Goal: Task Accomplishment & Management: Use online tool/utility

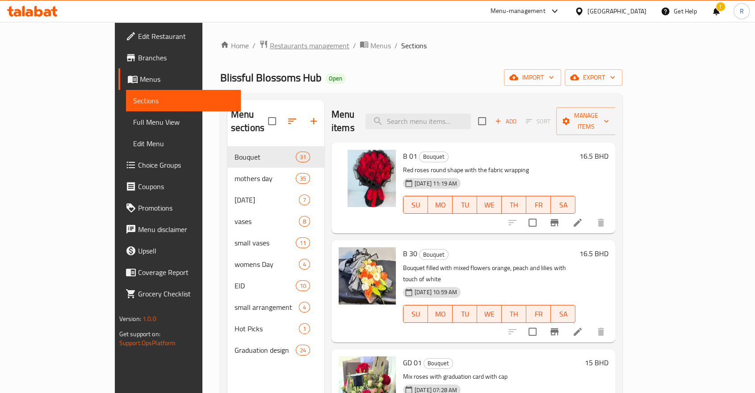
click at [270, 44] on span "Restaurants management" at bounding box center [310, 45] width 80 height 11
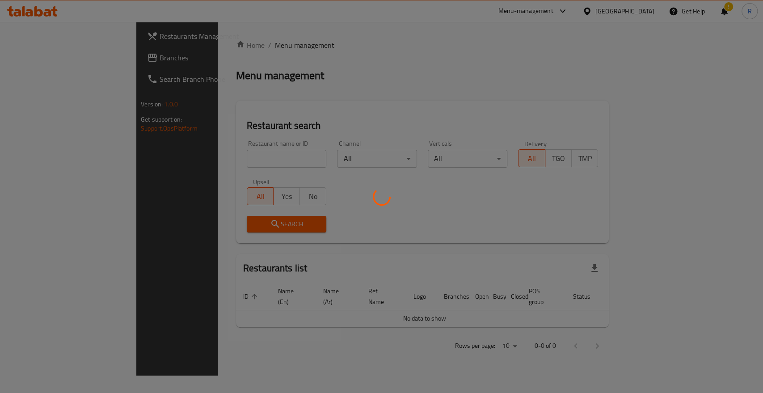
click at [248, 158] on div at bounding box center [381, 196] width 763 height 393
click at [235, 156] on div at bounding box center [381, 196] width 763 height 393
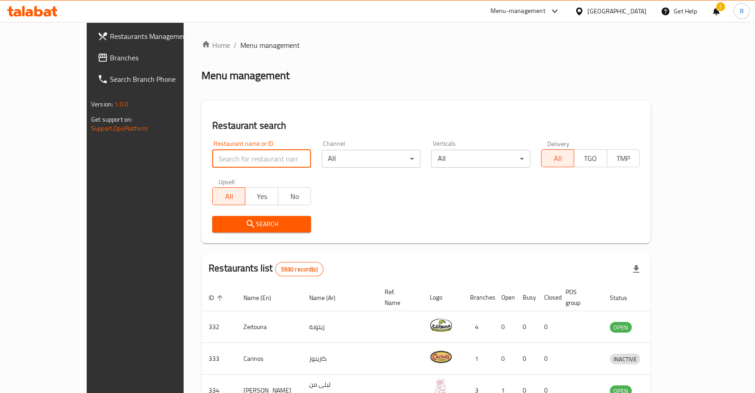
click at [232, 155] on input "search" at bounding box center [261, 159] width 99 height 18
type input "gulf star"
click button "Search" at bounding box center [261, 224] width 99 height 17
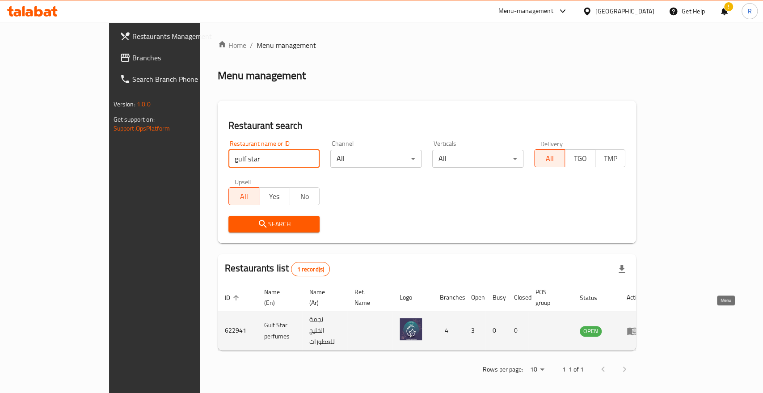
click at [637, 325] on icon "enhanced table" at bounding box center [632, 330] width 11 height 11
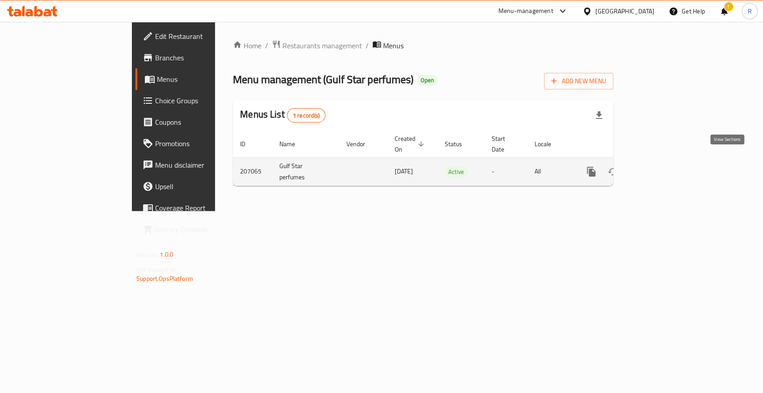
click at [661, 166] on icon "enhanced table" at bounding box center [655, 171] width 11 height 11
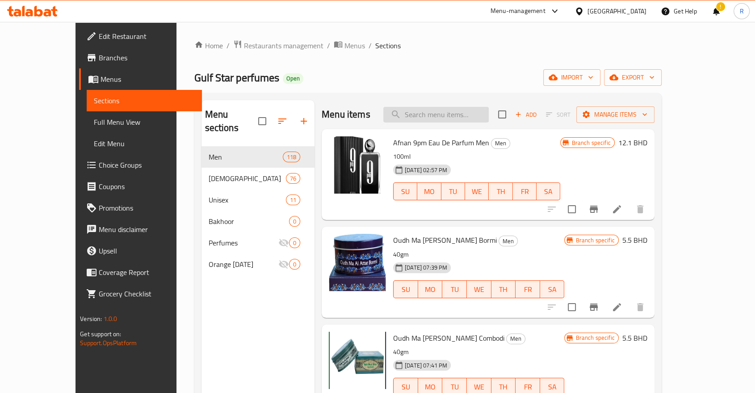
click at [461, 115] on input "search" at bounding box center [435, 115] width 105 height 16
paste input "Cabotine De Gres Eau De Toilette [DEMOGRAPHIC_DATA]"
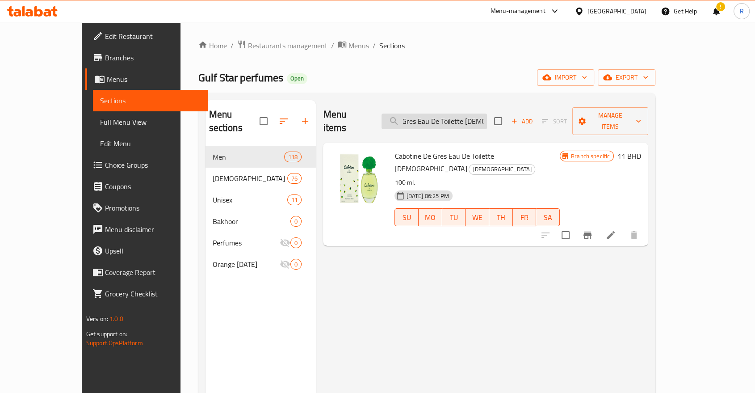
type input "Cabotine De Gres Eau De Toilette [DEMOGRAPHIC_DATA]"
click at [593, 230] on icon "Branch-specific-item" at bounding box center [587, 235] width 11 height 11
click at [487, 119] on input "Cabotine De Gres Eau De Toilette [DEMOGRAPHIC_DATA]" at bounding box center [434, 122] width 105 height 16
paste input "Cool Water Eau De Toilette [DEMOGRAPHIC_DATA]"
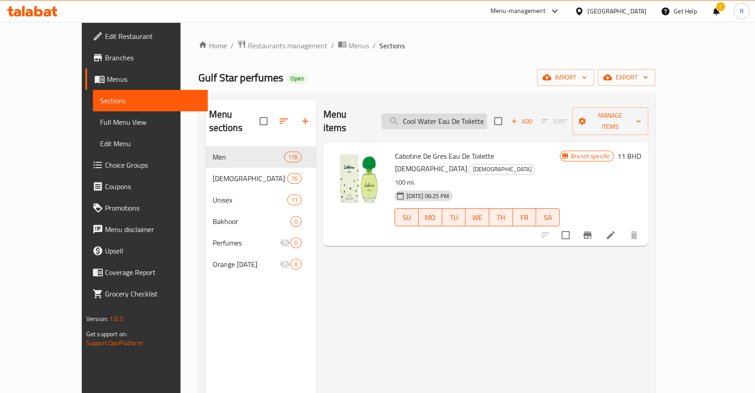
scroll to position [0, 20]
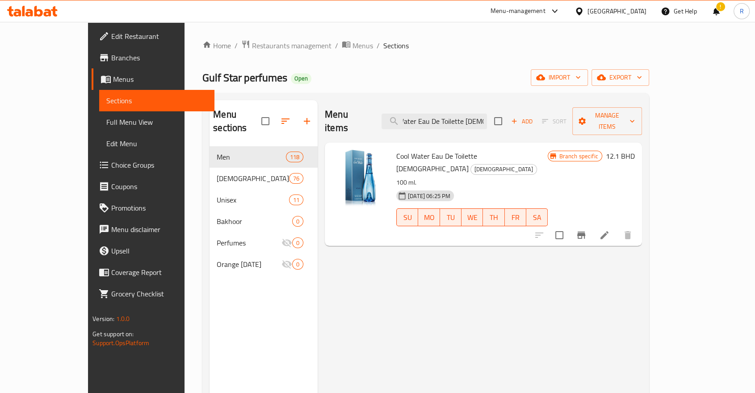
type input "Cool Water Eau De Toilette [DEMOGRAPHIC_DATA]"
click at [586, 232] on icon "Branch-specific-item" at bounding box center [581, 235] width 8 height 7
click at [487, 114] on input "Cool Water Eau De Toilette [DEMOGRAPHIC_DATA]" at bounding box center [434, 122] width 105 height 16
paste input "Dunhill Desire Red Eau De Toilette Men"
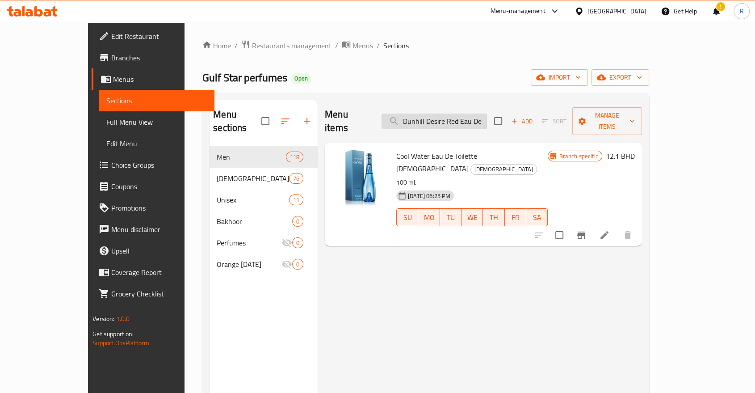
scroll to position [0, 36]
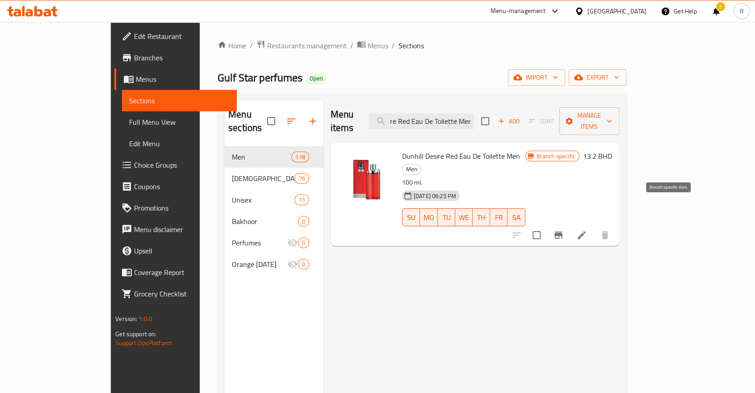
type input "Dunhill Desire Red Eau De Toilette Men"
click at [563, 232] on icon "Branch-specific-item" at bounding box center [559, 235] width 8 height 7
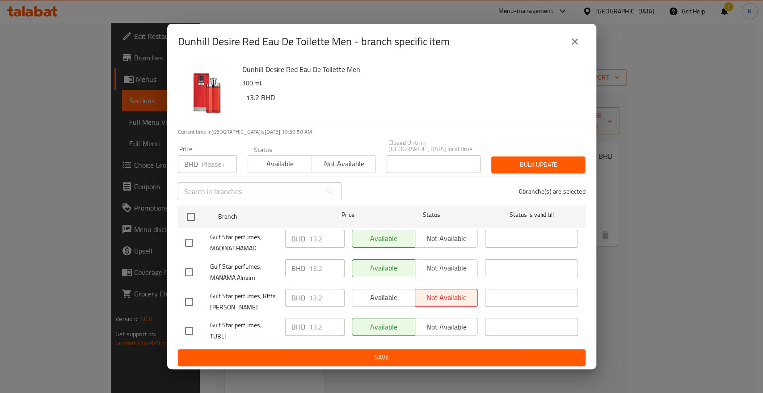
click at [571, 46] on icon "close" at bounding box center [574, 41] width 11 height 11
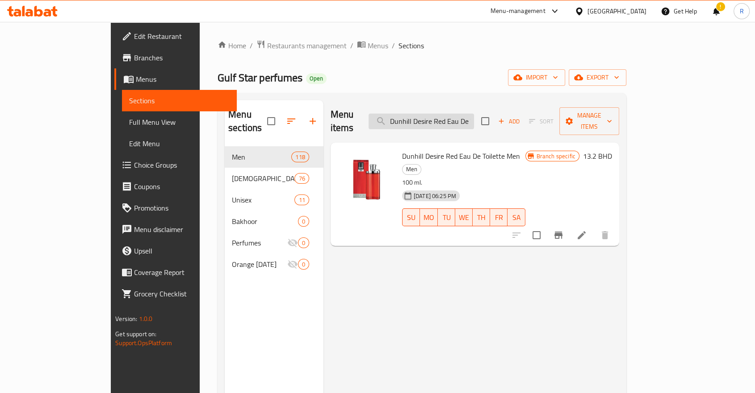
click at [474, 114] on input "Dunhill Desire Red Eau De Toilette Men" at bounding box center [421, 122] width 105 height 16
paste input "Guess 1981 Edt Man"
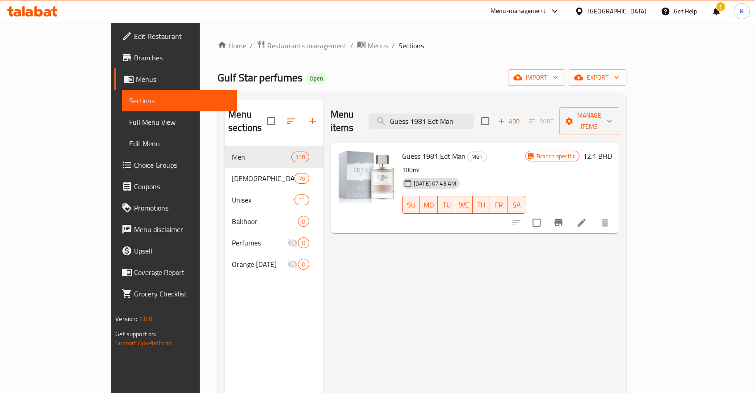
type input "Guess 1981 Edt Man"
click at [564, 217] on icon "Branch-specific-item" at bounding box center [558, 222] width 11 height 11
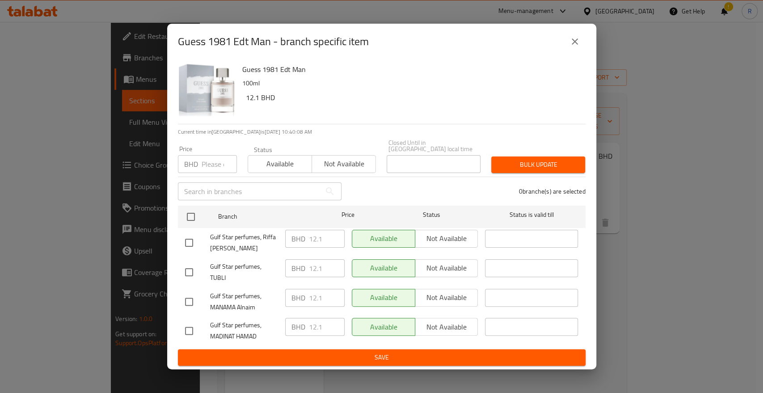
click at [569, 43] on button "close" at bounding box center [574, 41] width 21 height 21
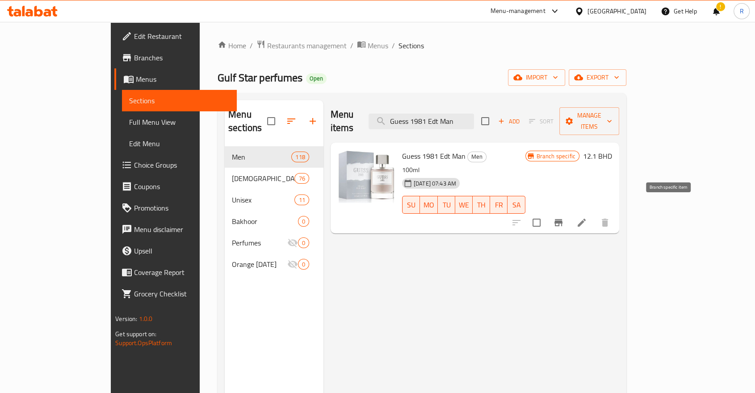
click at [564, 217] on icon "Branch-specific-item" at bounding box center [558, 222] width 11 height 11
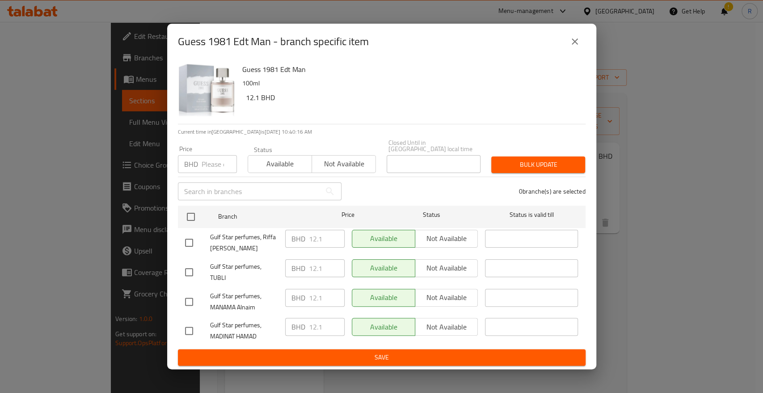
click at [575, 43] on icon "close" at bounding box center [575, 41] width 6 height 6
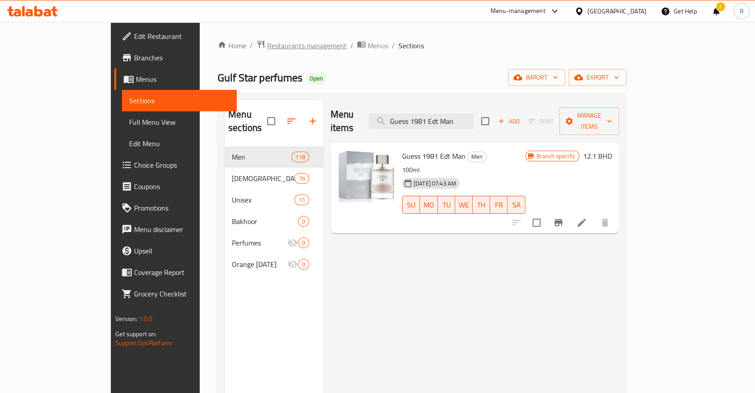
click at [267, 43] on span "Restaurants management" at bounding box center [307, 45] width 80 height 11
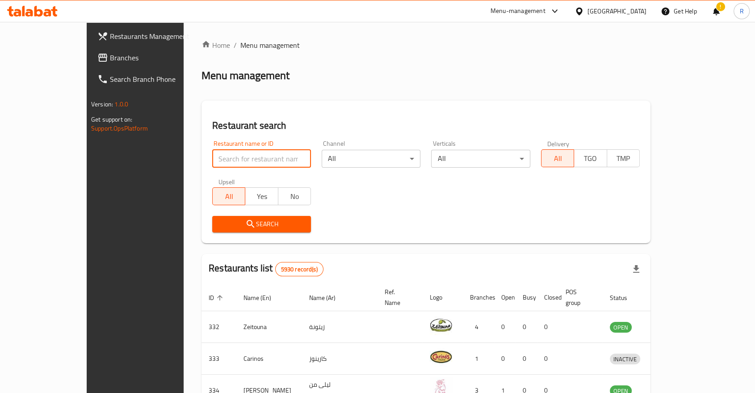
click at [260, 156] on input "search" at bounding box center [261, 159] width 99 height 18
type input "jalila"
click button "Search" at bounding box center [261, 224] width 99 height 17
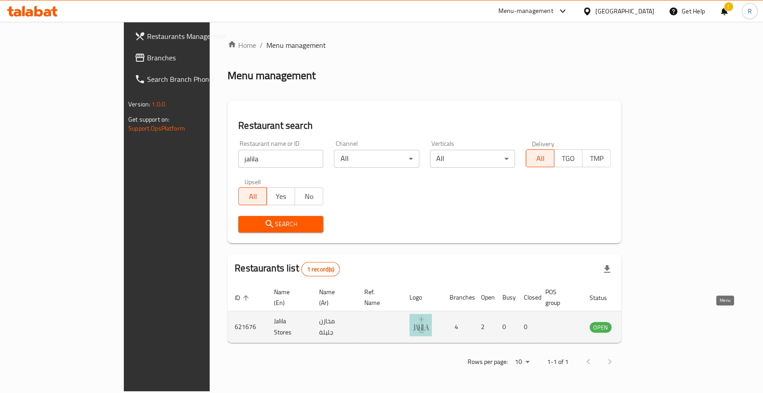
click at [647, 321] on icon "enhanced table" at bounding box center [641, 326] width 11 height 11
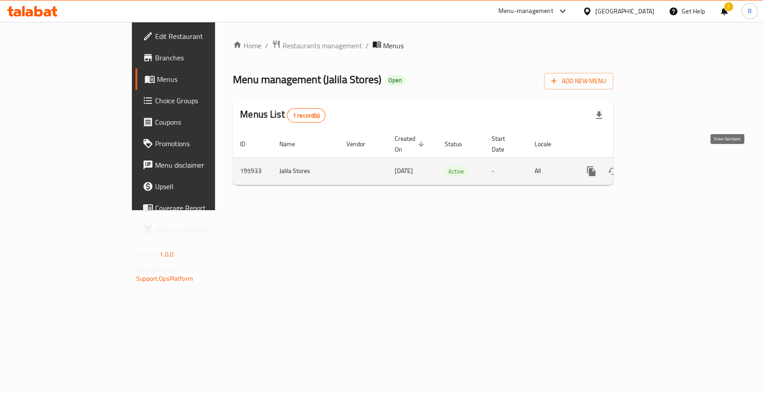
click at [660, 167] on icon "enhanced table" at bounding box center [656, 171] width 8 height 8
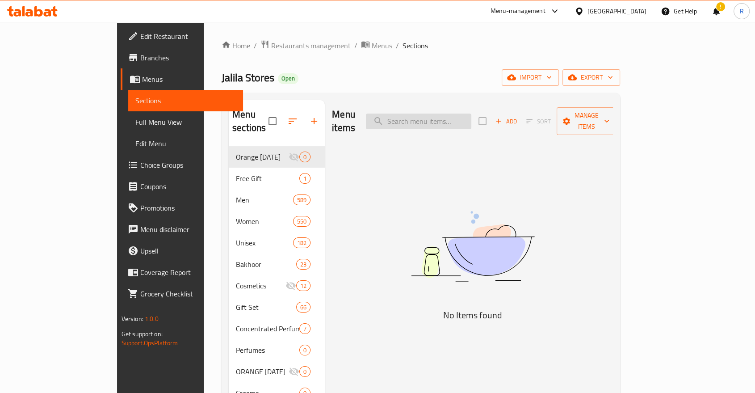
click at [472, 114] on input "search" at bounding box center [418, 122] width 105 height 16
paste input "Bvlgari Man Wood Essence For Men Edp 100 Ml Gift Set"
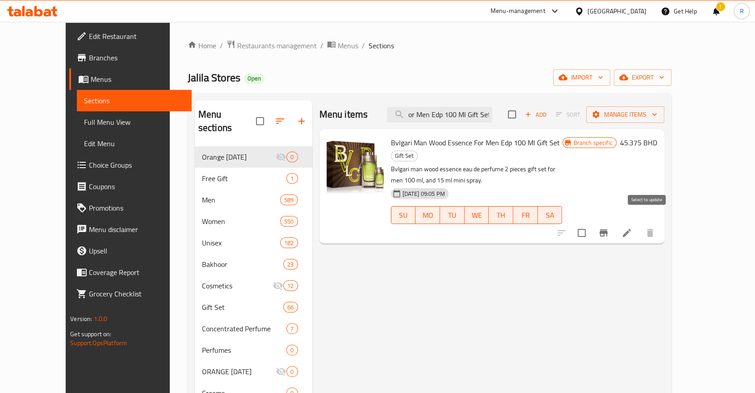
type input "Bvlgari Man Wood Essence For Men Edp 100 Ml Gift Set"
click at [608, 229] on icon "Branch-specific-item" at bounding box center [604, 232] width 8 height 7
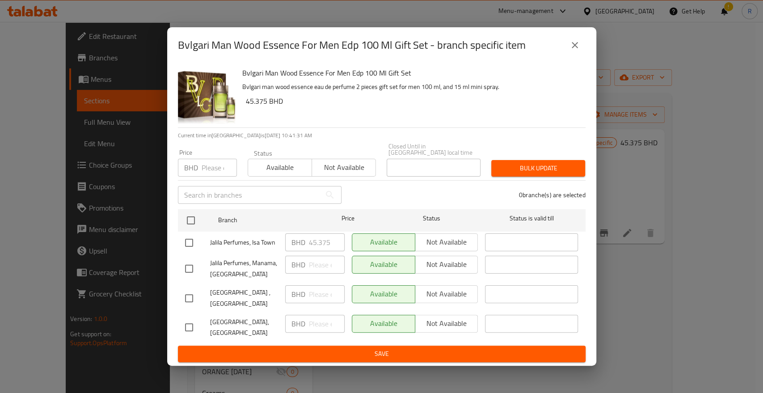
click at [211, 170] on input "number" at bounding box center [219, 168] width 35 height 18
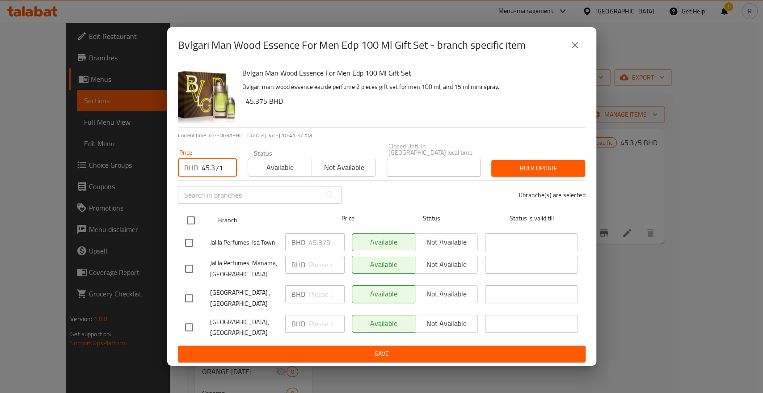
type input "45.371"
click at [190, 226] on input "checkbox" at bounding box center [190, 220] width 19 height 19
checkbox input "true"
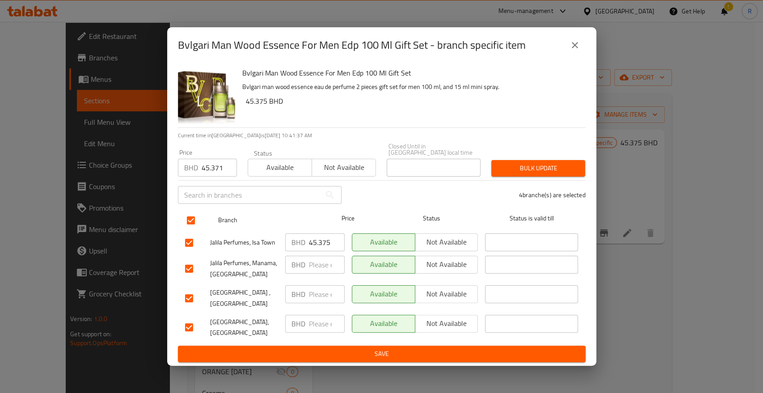
checkbox input "true"
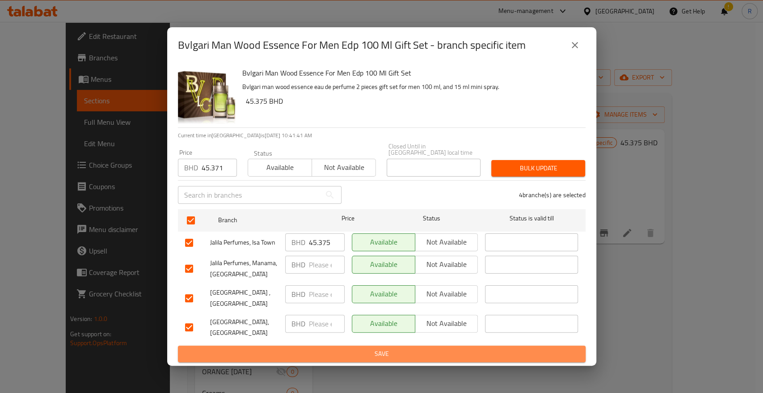
click at [442, 348] on span "Save" at bounding box center [381, 353] width 393 height 11
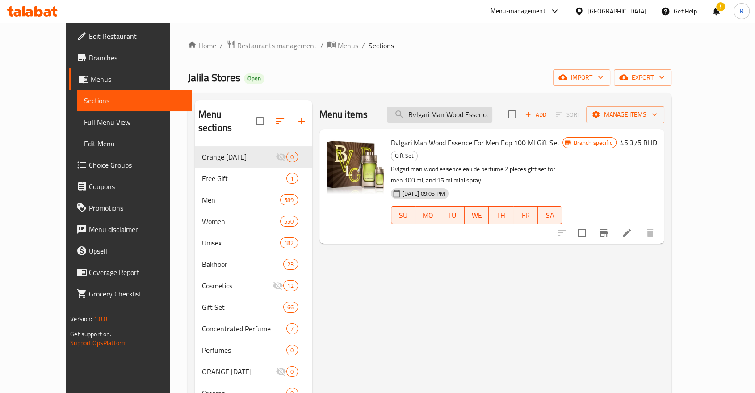
click at [477, 118] on input "Bvlgari Man Wood Essence For Men Edp 100 Ml Gift Set" at bounding box center [439, 115] width 105 height 16
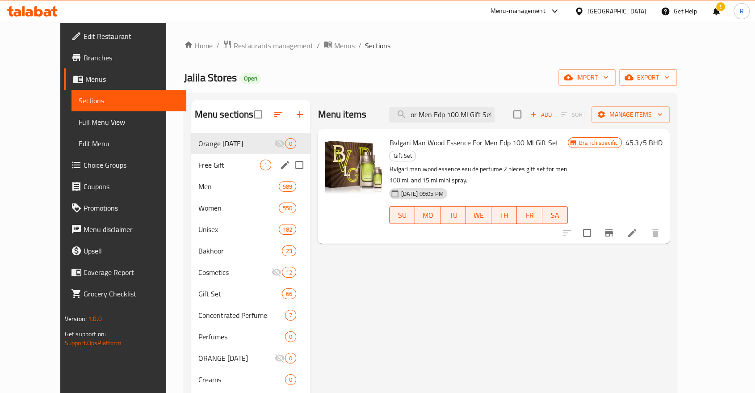
click at [198, 168] on span "Free Gift" at bounding box center [229, 165] width 62 height 11
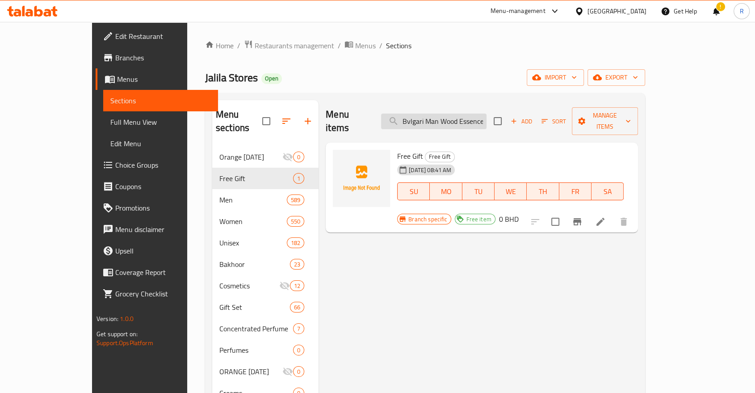
click at [447, 120] on input "Bvlgari Man Wood Essence For Men Edp 100 Ml Gift Set" at bounding box center [433, 122] width 105 height 16
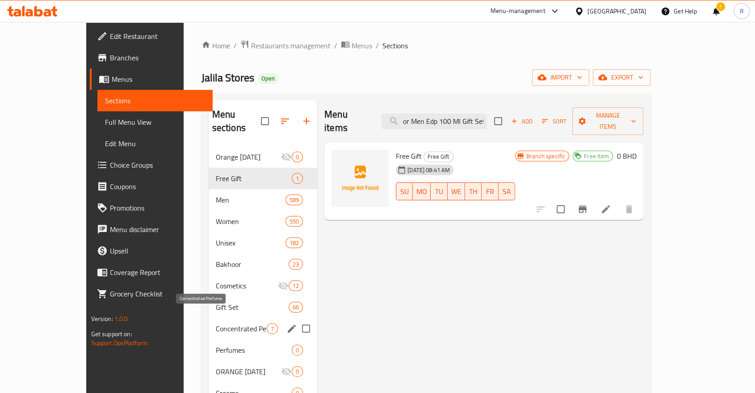
click at [216, 323] on span "Concentrated Perfume" at bounding box center [241, 328] width 51 height 11
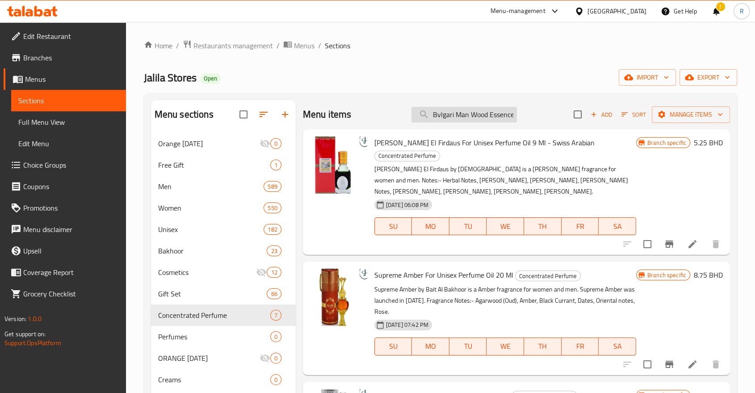
click at [469, 117] on input "Bvlgari Man Wood Essence For Men Edp 100 Ml Gift Set" at bounding box center [464, 115] width 105 height 16
paste input "Bvlgari Man Wood Essence For Men Edp 100 Ml Gift Set"
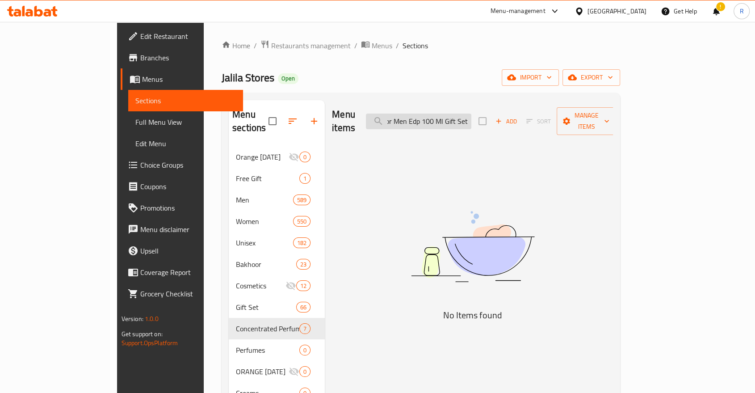
scroll to position [0, 87]
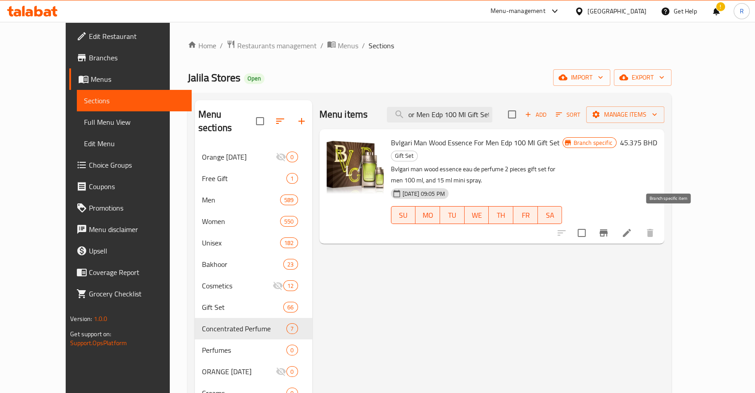
type input "Bvlgari Man Wood Essence For Men Edp 100 Ml Gift Set"
click at [609, 227] on icon "Branch-specific-item" at bounding box center [603, 232] width 11 height 11
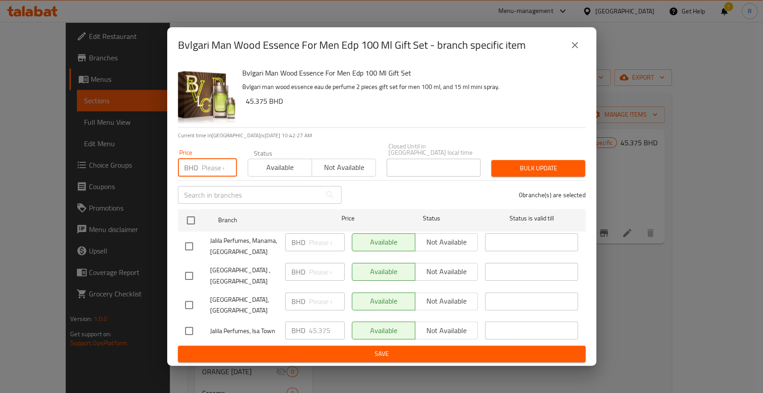
click at [216, 174] on input "number" at bounding box center [219, 168] width 35 height 18
type input "45.375"
click at [188, 227] on input "checkbox" at bounding box center [190, 220] width 19 height 19
checkbox input "true"
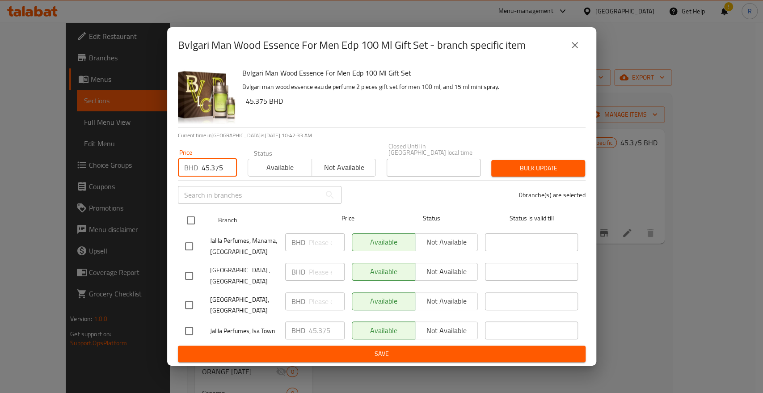
checkbox input "true"
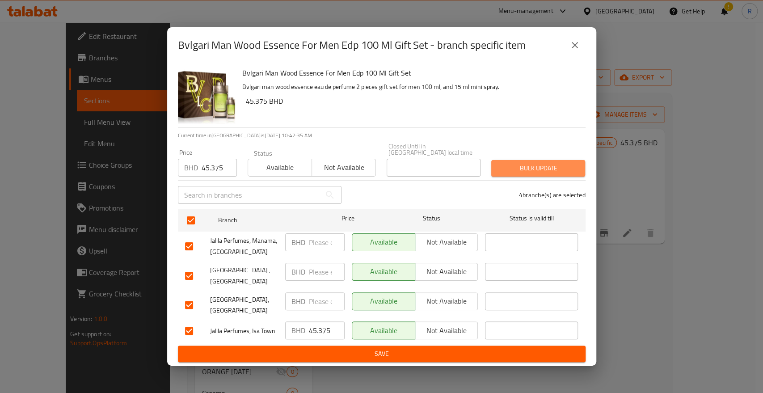
click at [531, 169] on span "Bulk update" at bounding box center [538, 168] width 80 height 11
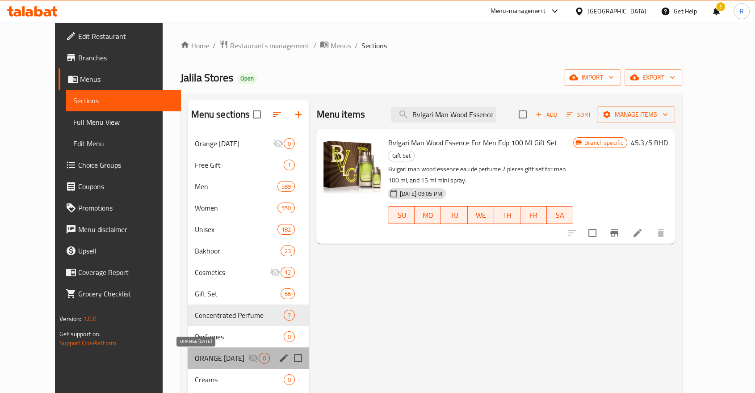
click at [195, 355] on span "ORANGE [DATE]" at bounding box center [222, 358] width 54 height 11
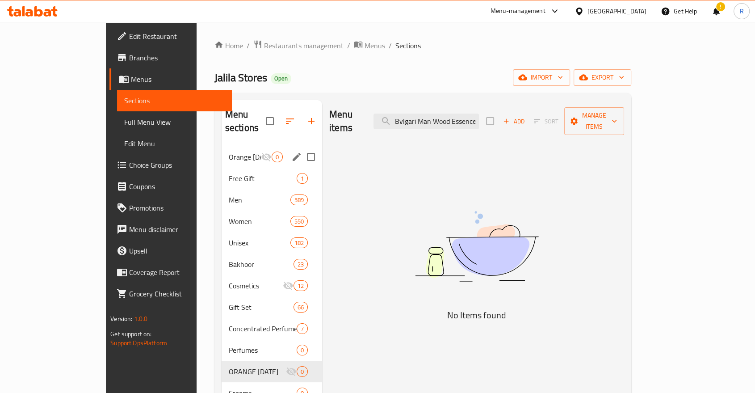
click at [229, 152] on span "Orange [DATE]" at bounding box center [245, 157] width 32 height 11
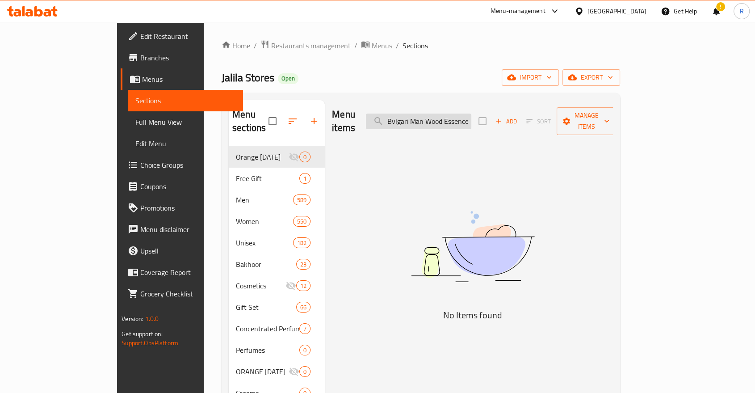
click at [470, 115] on input "Bvlgari Man Wood Essence For Men Edp 100 Ml Gift Set" at bounding box center [418, 122] width 105 height 16
type input "s"
paste input "Bvlgari Man Wood Essence For Men Edp 100 Ml Gift Set"
type input "Bvlgari Man Wood Essence For Men Edp 100 Ml Gift Set"
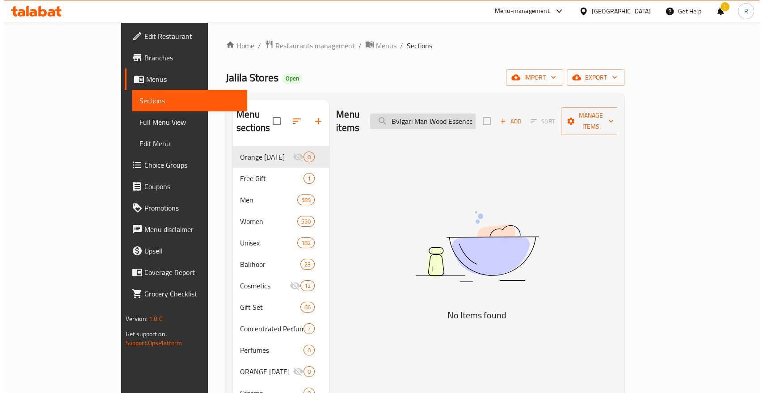
scroll to position [0, 87]
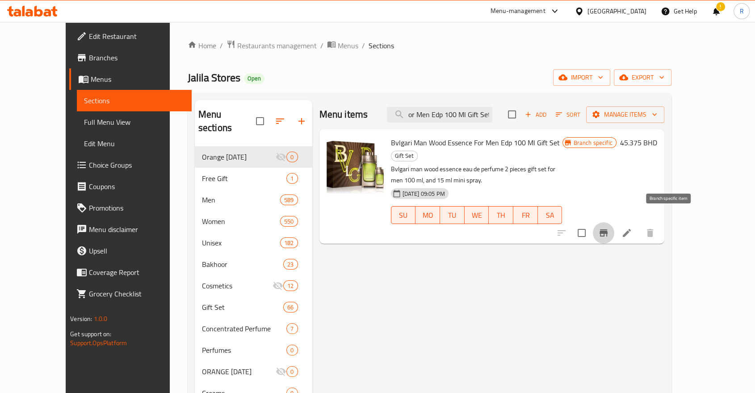
click at [608, 229] on icon "Branch-specific-item" at bounding box center [604, 232] width 8 height 7
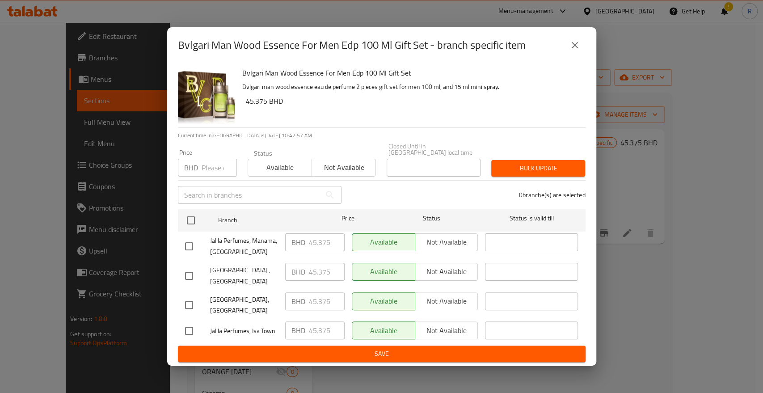
click at [569, 51] on icon "close" at bounding box center [574, 45] width 11 height 11
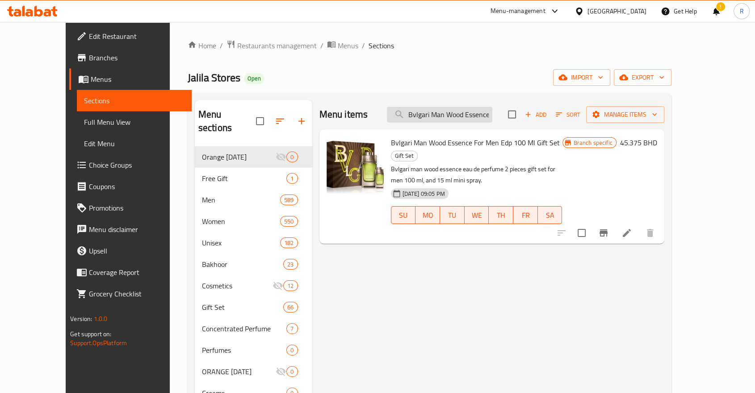
click at [491, 114] on input "Bvlgari Man Wood Essence For Men Edp 100 Ml Gift Set" at bounding box center [439, 115] width 105 height 16
paste input "In Black (m) Edp 100 Ml"
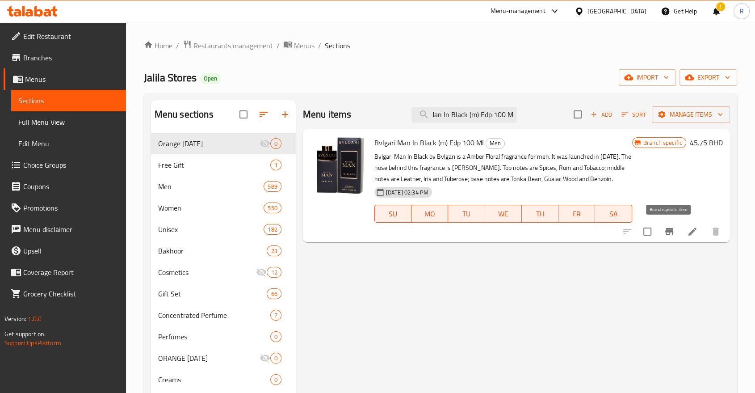
type input "Bvlgari Man In Black (m) Edp 100 Ml"
click at [669, 233] on icon "Branch-specific-item" at bounding box center [670, 231] width 8 height 7
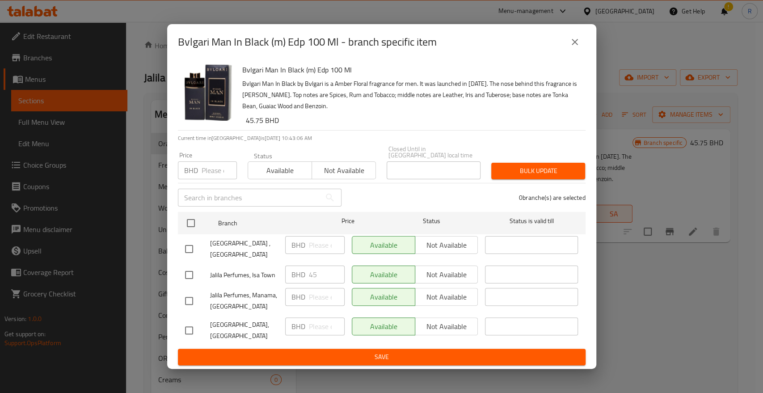
click at [208, 177] on input "number" at bounding box center [219, 170] width 35 height 18
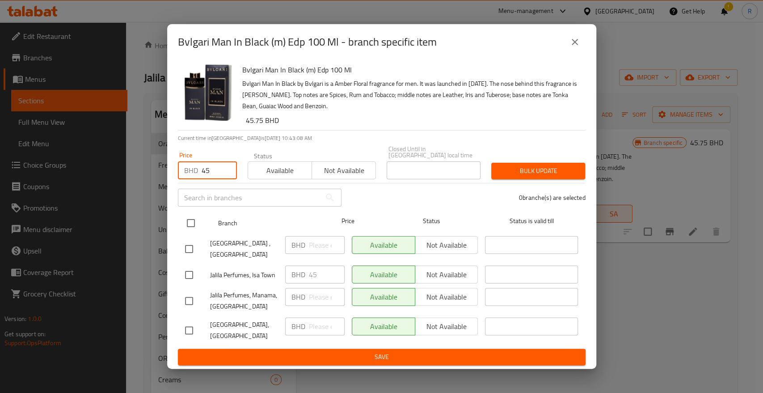
type input "45"
click at [192, 224] on input "checkbox" at bounding box center [190, 223] width 19 height 19
checkbox input "true"
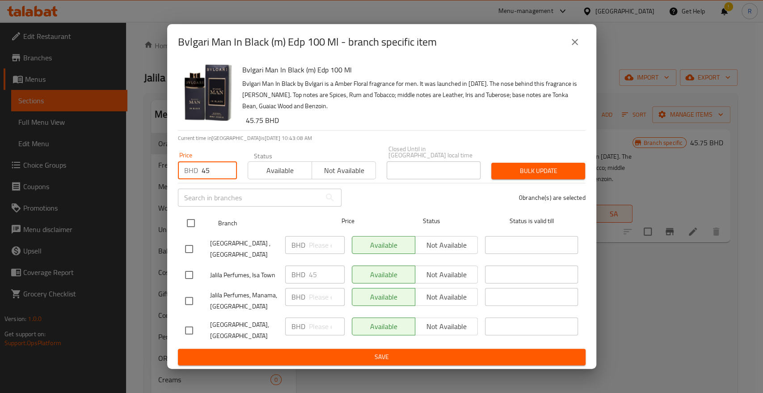
checkbox input "true"
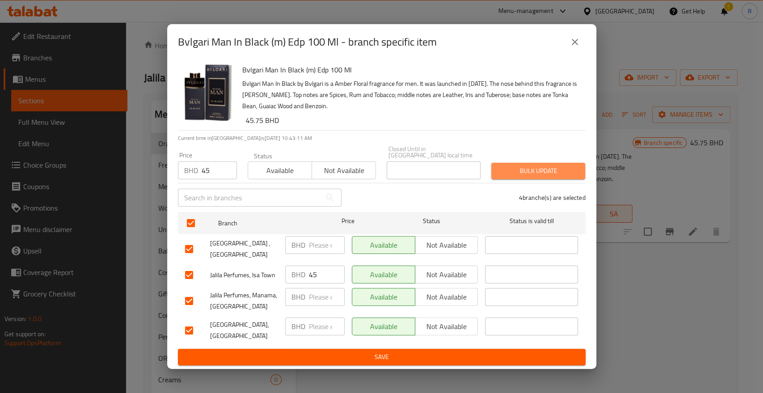
click at [520, 177] on span "Bulk update" at bounding box center [538, 170] width 80 height 11
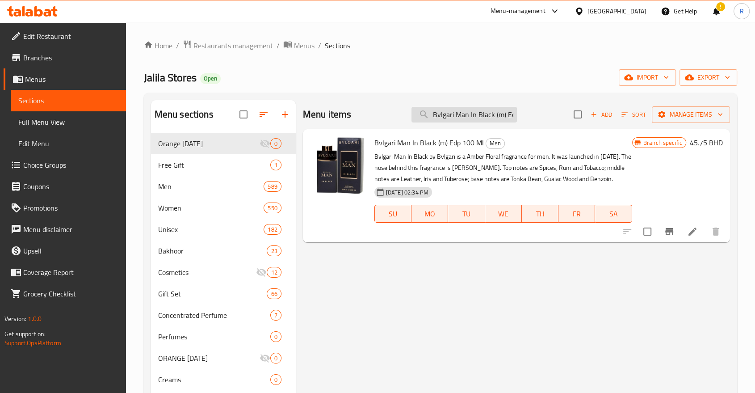
click at [455, 117] on input "Bvlgari Man In Black (m) Edp 100 Ml" at bounding box center [464, 115] width 105 height 16
paste input "Rain Essence For Men"
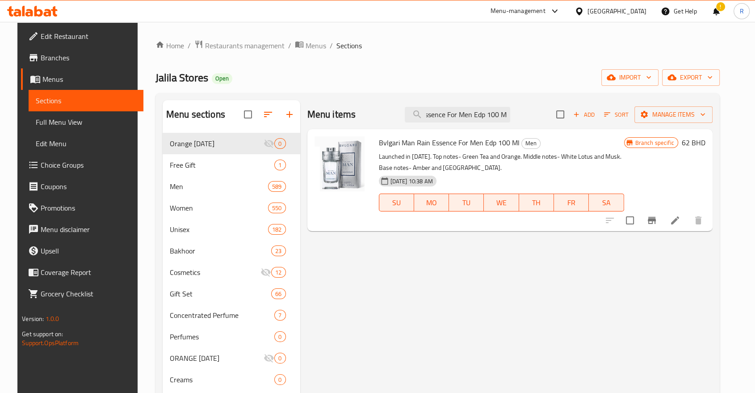
type input "Bvlgari Man Rain Essence For Men Edp 100 Ml"
click at [657, 215] on icon "Branch-specific-item" at bounding box center [652, 220] width 11 height 11
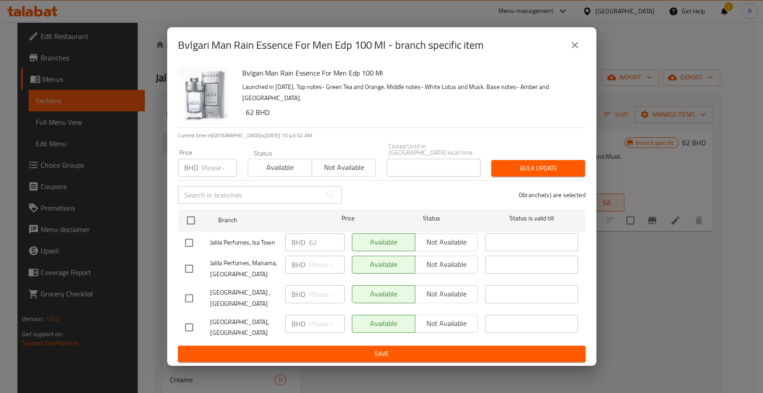
click at [213, 171] on input "number" at bounding box center [219, 168] width 35 height 18
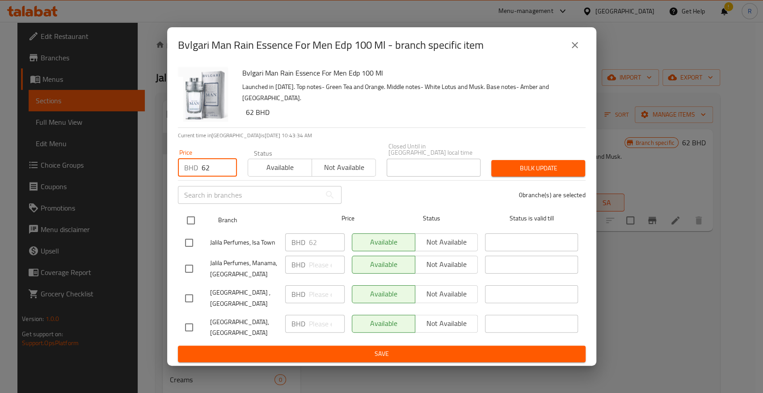
type input "62"
click at [192, 226] on input "checkbox" at bounding box center [190, 220] width 19 height 19
checkbox input "true"
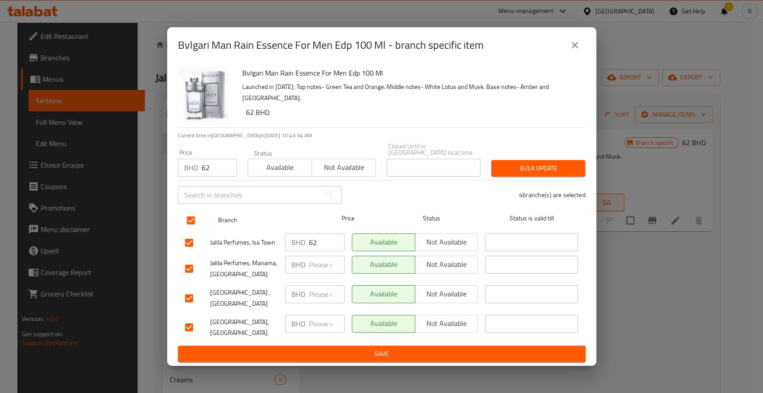
checkbox input "true"
click at [533, 174] on span "Bulk update" at bounding box center [538, 168] width 80 height 11
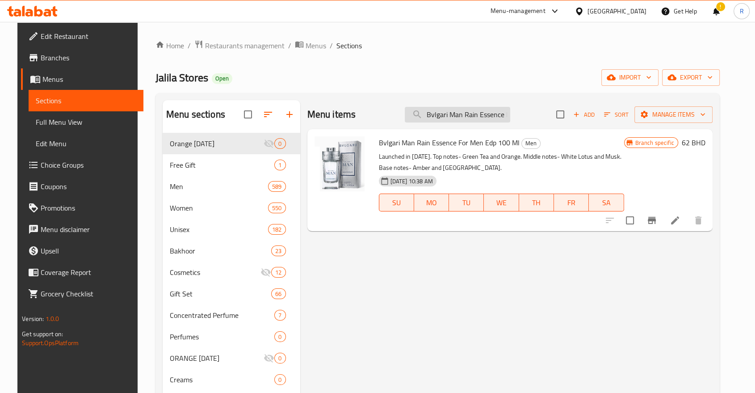
click at [471, 112] on input "Bvlgari Man Rain Essence For Men Edp 100 Ml" at bounding box center [457, 115] width 105 height 16
paste input "[PERSON_NAME] I Want Choo Forever"
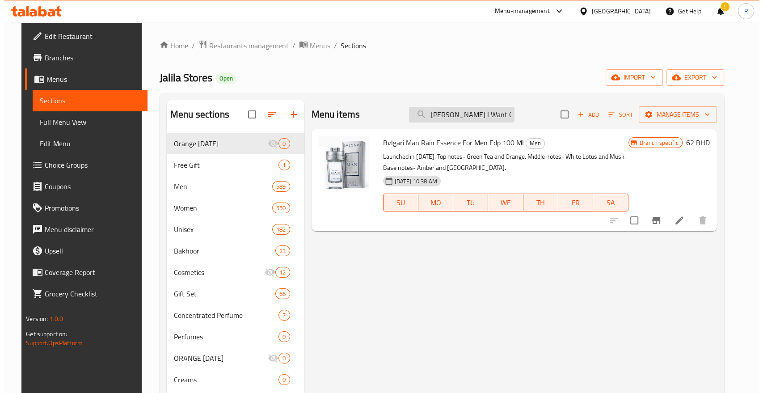
scroll to position [0, 54]
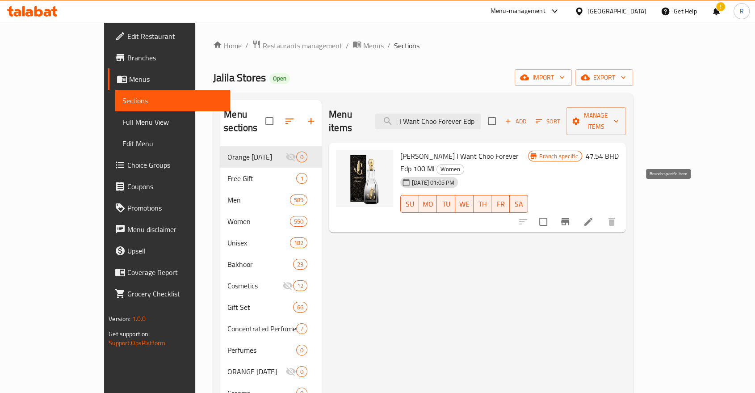
type input "[PERSON_NAME] I Want Choo Forever Edp 100 Ml"
click at [571, 216] on icon "Branch-specific-item" at bounding box center [565, 221] width 11 height 11
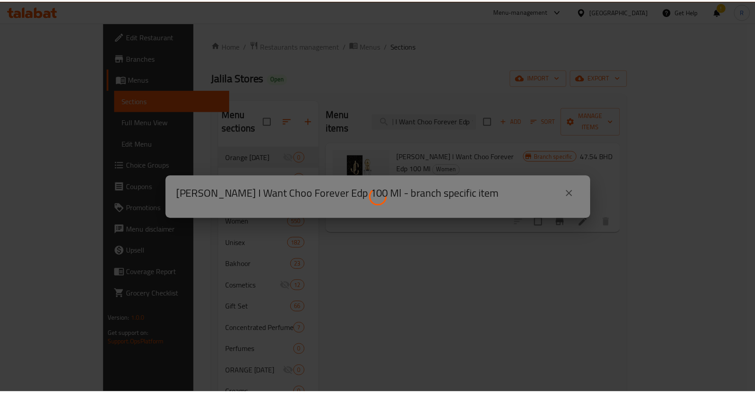
scroll to position [0, 0]
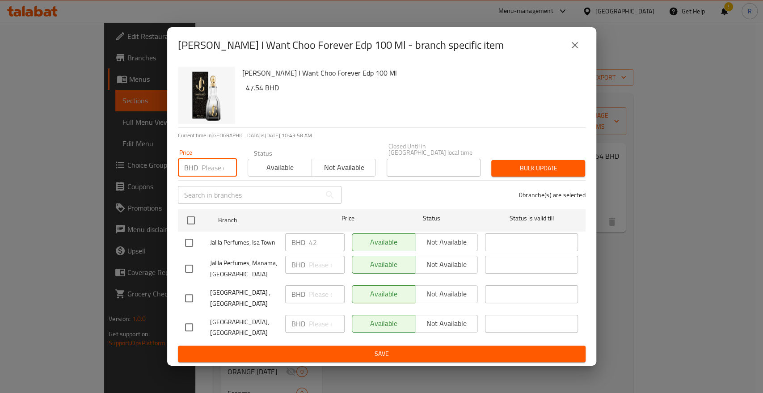
click at [211, 170] on input "number" at bounding box center [219, 168] width 35 height 18
type input "42"
click at [190, 223] on input "checkbox" at bounding box center [190, 220] width 19 height 19
checkbox input "true"
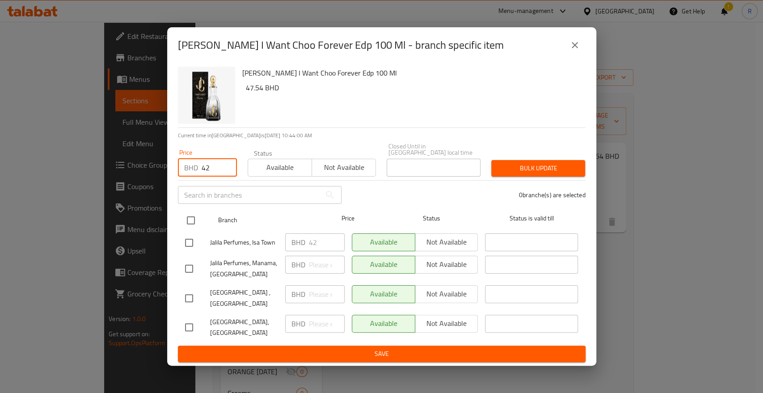
checkbox input "true"
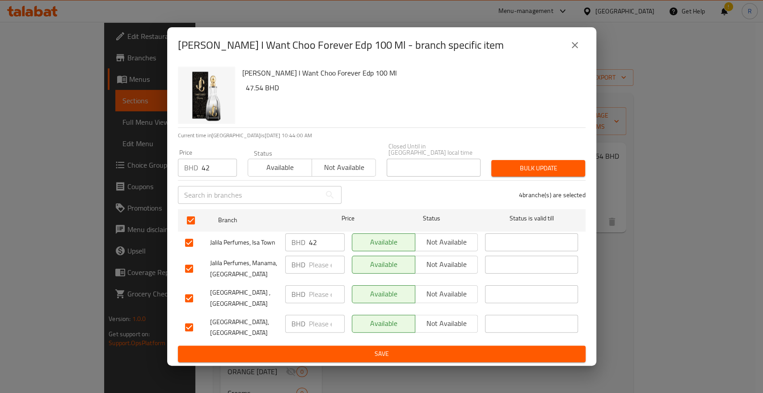
click at [522, 172] on span "Bulk update" at bounding box center [538, 168] width 80 height 11
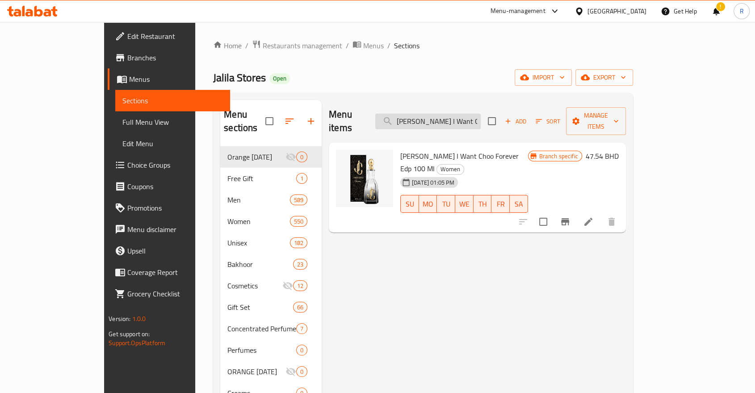
click at [461, 114] on input "[PERSON_NAME] I Want Choo Forever Edp 100 Ml" at bounding box center [427, 122] width 105 height 16
paste input "Fever For Women Edp 100 Ml Gift Set"
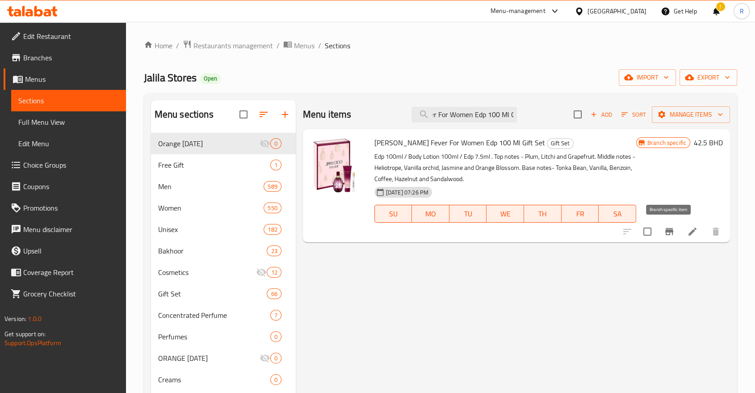
type input "[PERSON_NAME] Fever For Women Edp 100 Ml Gift Set"
click at [666, 232] on icon "Branch-specific-item" at bounding box center [670, 231] width 8 height 7
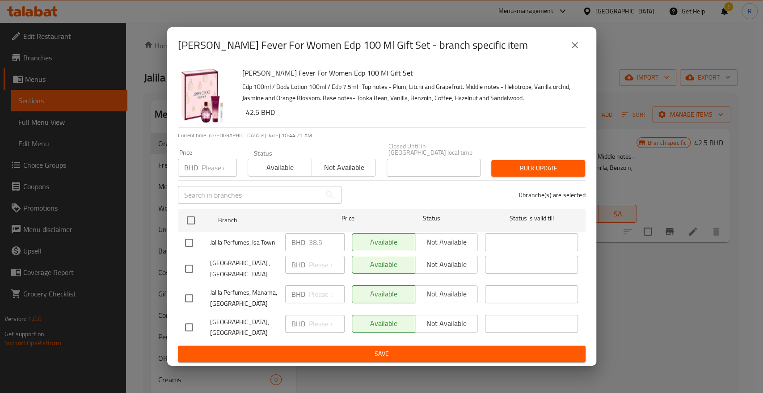
click at [215, 168] on input "number" at bounding box center [219, 168] width 35 height 18
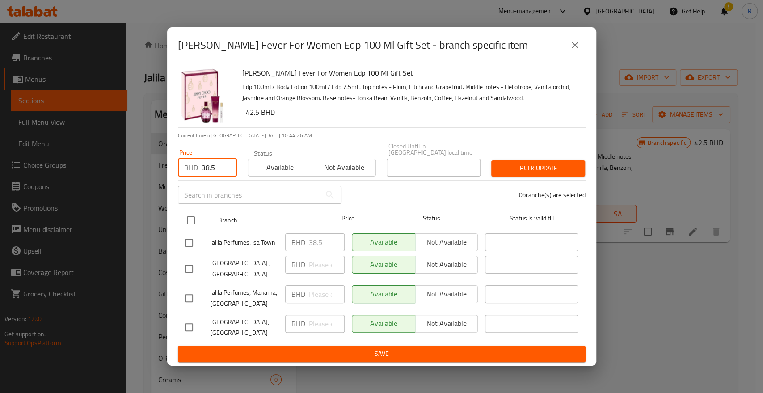
type input "38.5"
click at [189, 224] on input "checkbox" at bounding box center [190, 220] width 19 height 19
checkbox input "true"
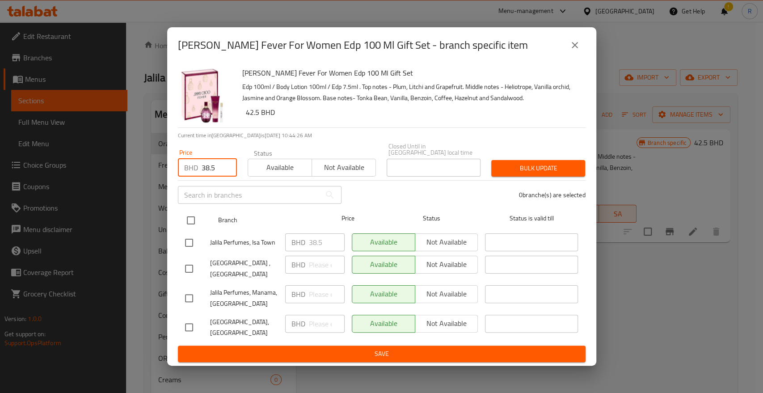
checkbox input "true"
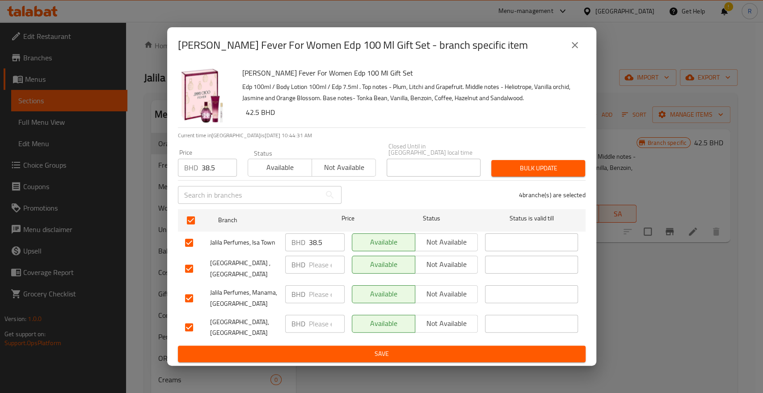
click at [531, 174] on span "Bulk update" at bounding box center [538, 168] width 80 height 11
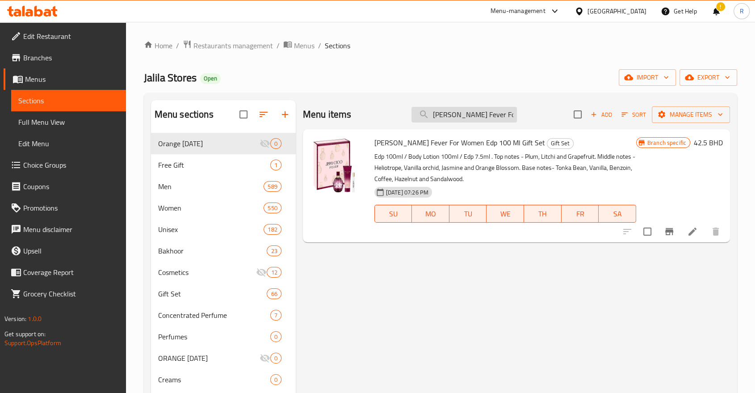
click at [462, 122] on input "[PERSON_NAME] Fever For Women Edp 100 Ml Gift Set" at bounding box center [464, 115] width 105 height 16
paste input "[PERSON_NAME] [PERSON_NAME] Passion (w) Edp 100 Ml"
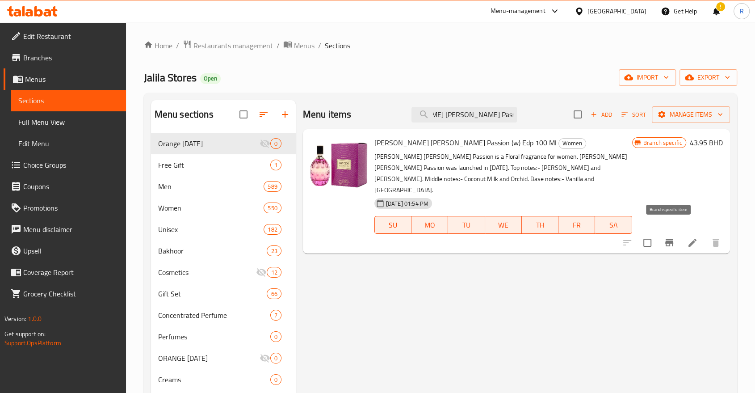
type input "[PERSON_NAME] [PERSON_NAME] Passion (w) Edp 100 Ml"
click at [669, 239] on icon "Branch-specific-item" at bounding box center [670, 242] width 8 height 7
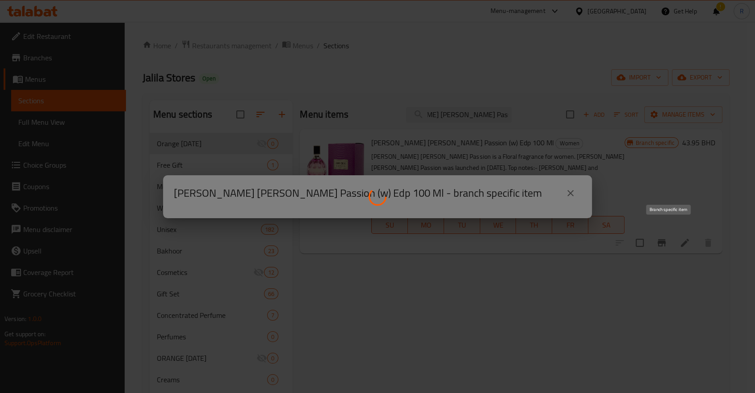
scroll to position [0, 0]
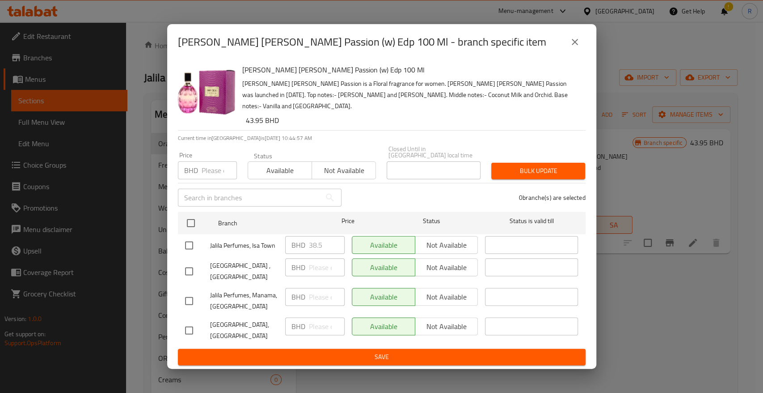
click at [207, 175] on input "number" at bounding box center [219, 170] width 35 height 18
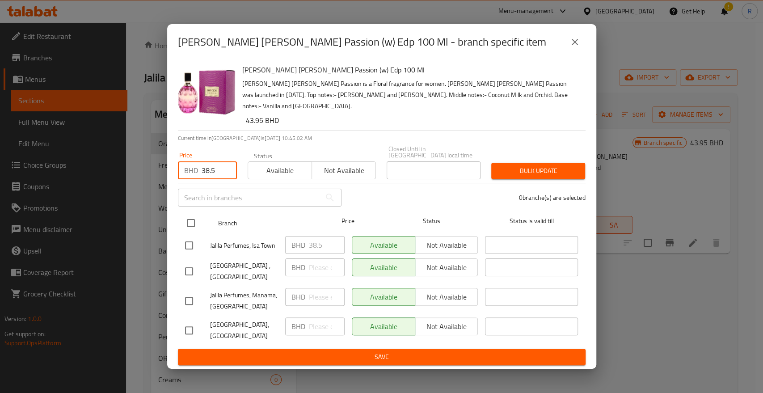
type input "38.5"
click at [184, 228] on input "checkbox" at bounding box center [190, 223] width 19 height 19
checkbox input "true"
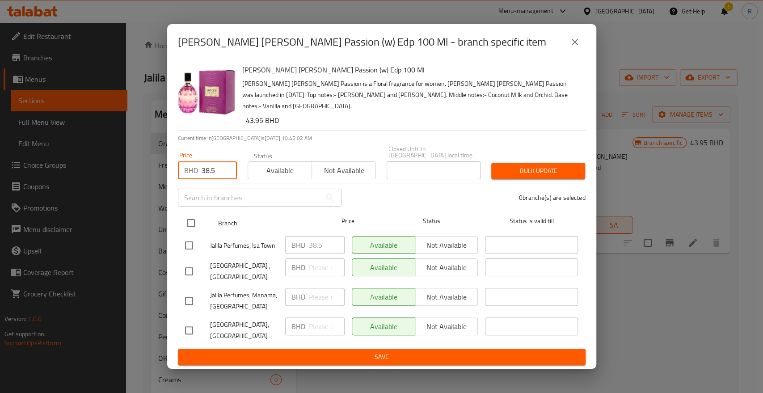
checkbox input "true"
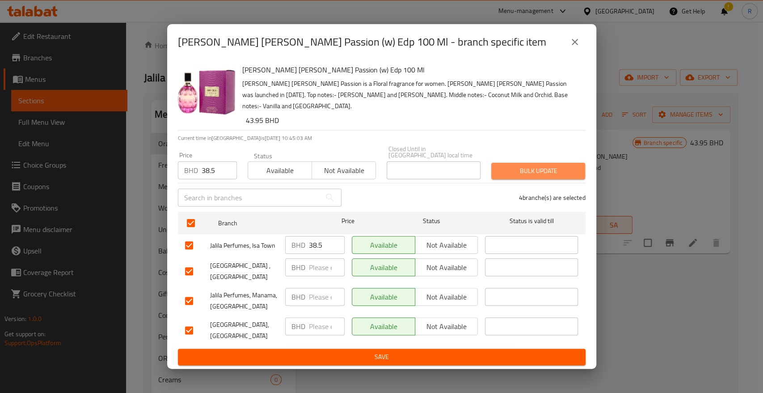
click at [527, 166] on span "Bulk update" at bounding box center [538, 170] width 80 height 11
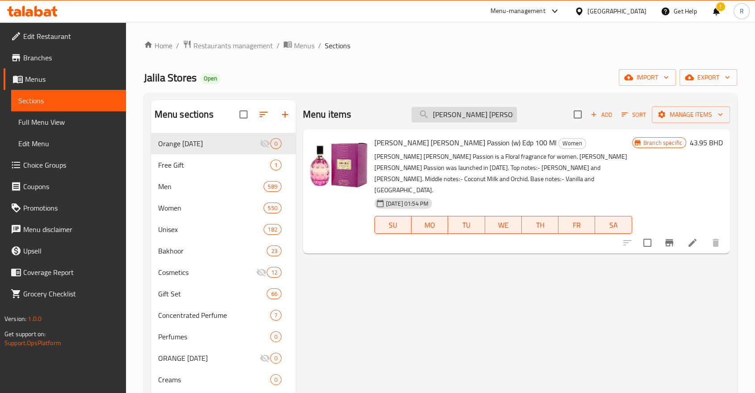
click at [480, 114] on input "[PERSON_NAME] [PERSON_NAME] Passion (w) Edp 100 Ml" at bounding box center [464, 115] width 105 height 16
paste input "Azzaro Chrome Extreme For Men Edp 100 Ml - 2 Piece Gift Set"
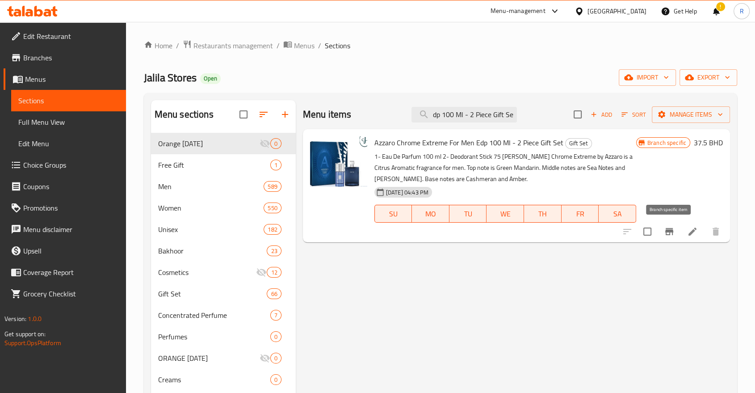
type input "Azzaro Chrome Extreme For Men Edp 100 Ml - 2 Piece Gift Set"
click at [669, 233] on icon "Branch-specific-item" at bounding box center [669, 231] width 11 height 11
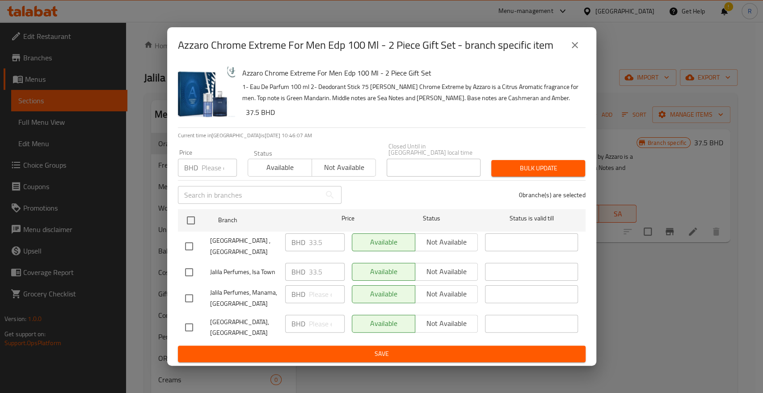
click at [207, 174] on input "number" at bounding box center [219, 168] width 35 height 18
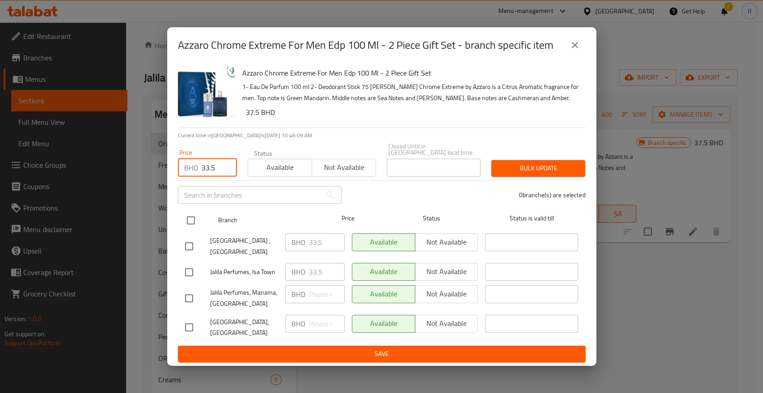
type input "33.5"
click at [185, 223] on input "checkbox" at bounding box center [190, 220] width 19 height 19
checkbox input "true"
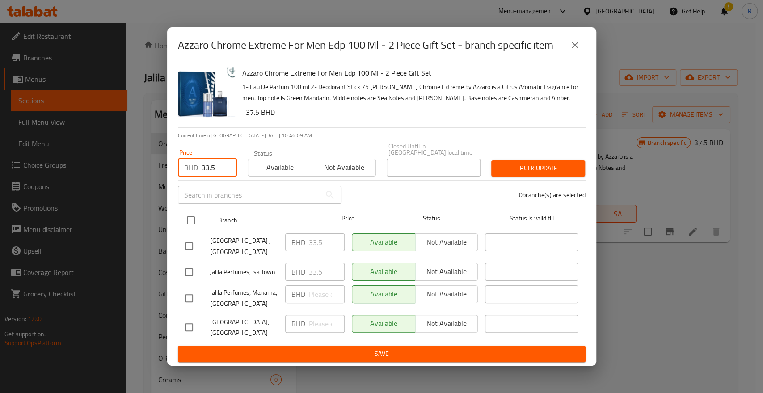
checkbox input "true"
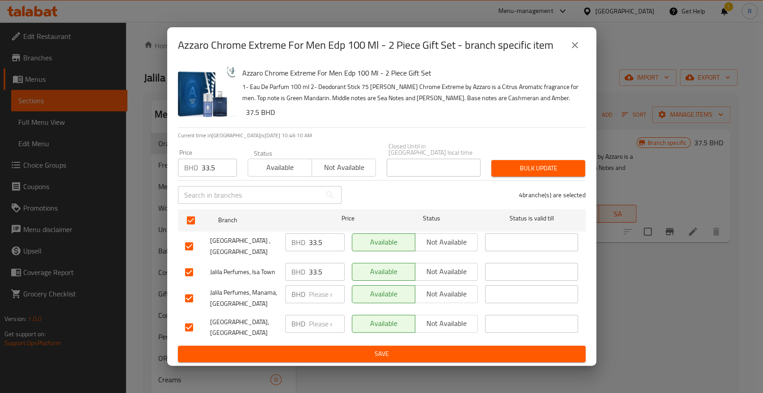
click at [518, 170] on span "Bulk update" at bounding box center [538, 168] width 80 height 11
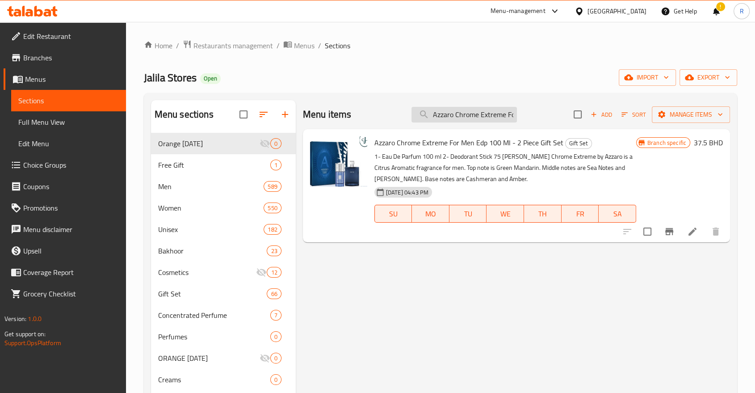
click at [447, 117] on input "Azzaro Chrome Extreme For Men Edp 100 Ml - 2 Piece Gift Set" at bounding box center [464, 115] width 105 height 16
paste input "Legend (m) Edt 125 Ml"
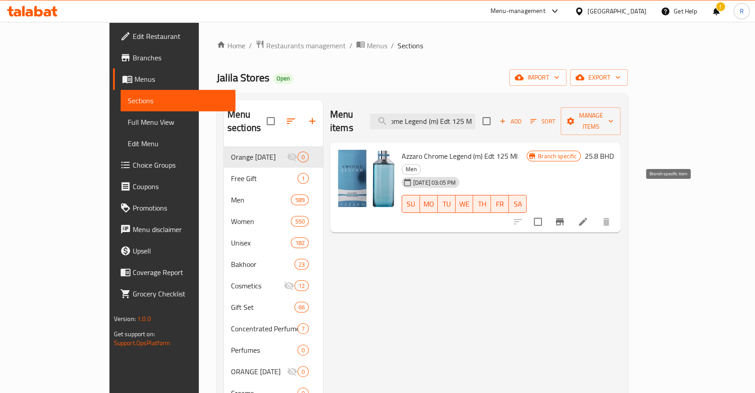
type input "Azzaro Chrome Legend (m) Edt 125 Ml"
click at [565, 216] on icon "Branch-specific-item" at bounding box center [560, 221] width 11 height 11
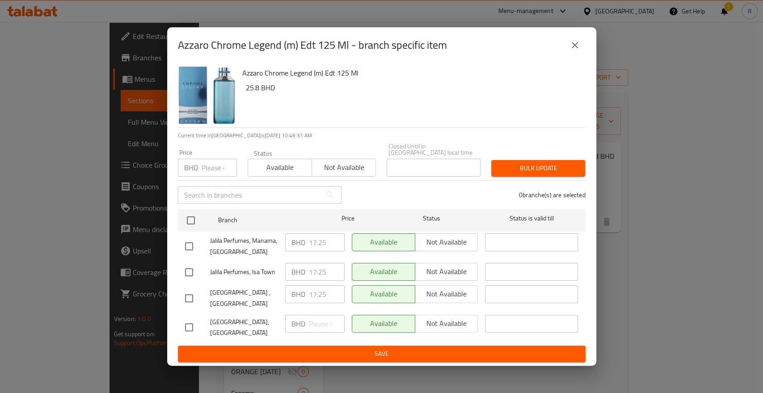
click at [209, 174] on input "number" at bounding box center [219, 168] width 35 height 18
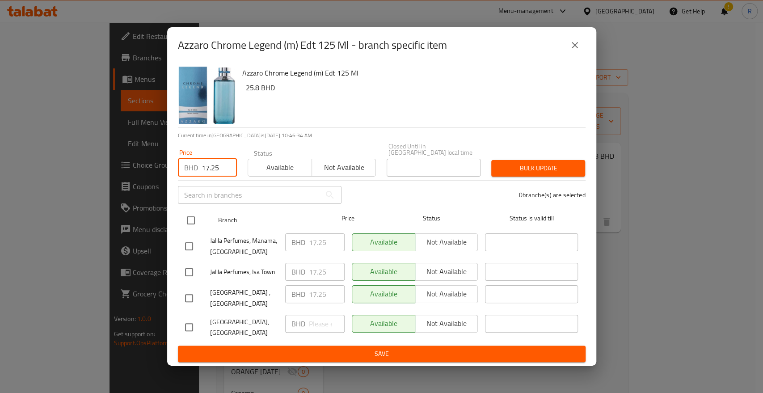
type input "17.25"
click at [193, 223] on input "checkbox" at bounding box center [190, 220] width 19 height 19
checkbox input "true"
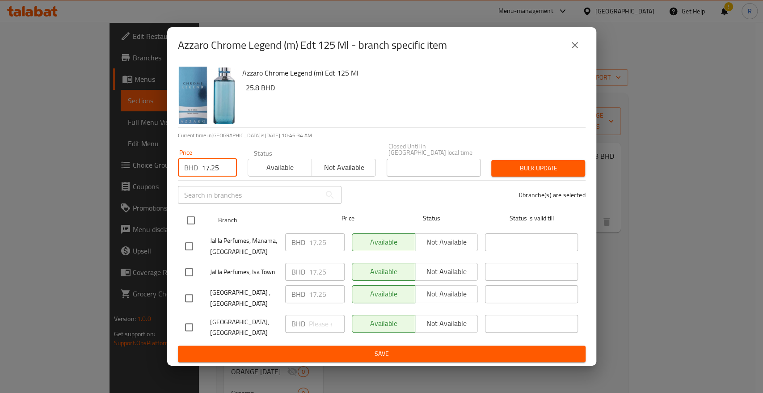
checkbox input "true"
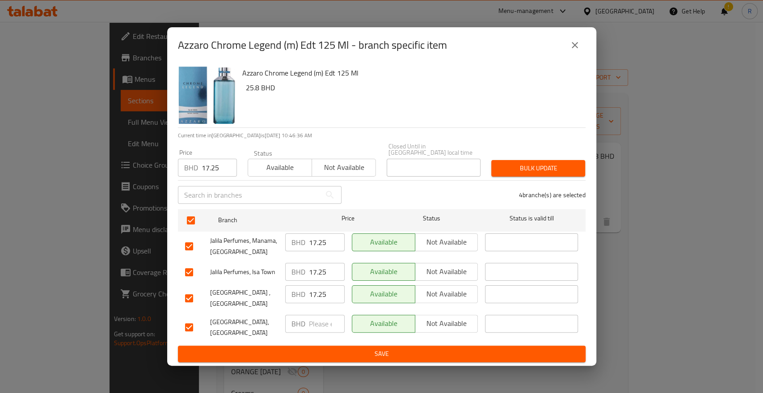
click at [563, 168] on span "Bulk update" at bounding box center [538, 168] width 80 height 11
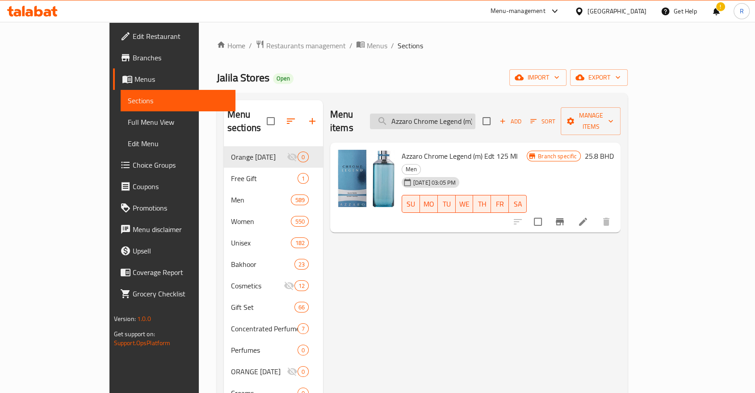
click at [447, 118] on input "Azzaro Chrome Legend (m) Edt 125 Ml" at bounding box center [422, 122] width 105 height 16
paste input "Chopard Wish For Women Edp 7"
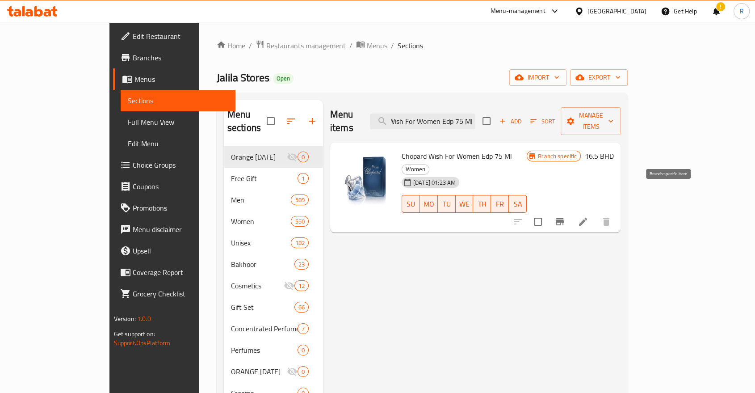
type input "Chopard Wish For Women Edp 75 Ml"
click at [564, 218] on icon "Branch-specific-item" at bounding box center [560, 221] width 8 height 7
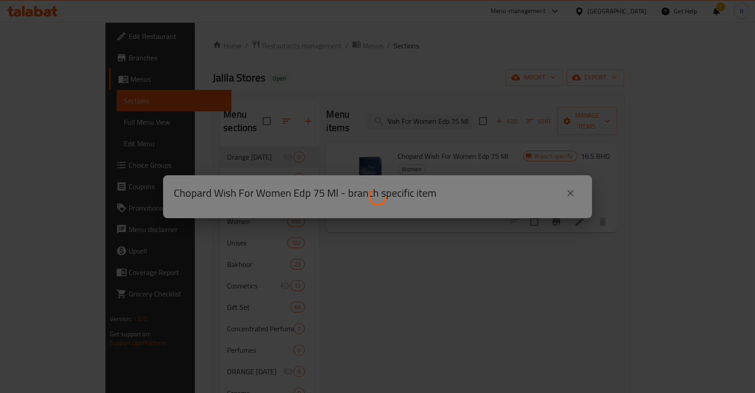
scroll to position [0, 0]
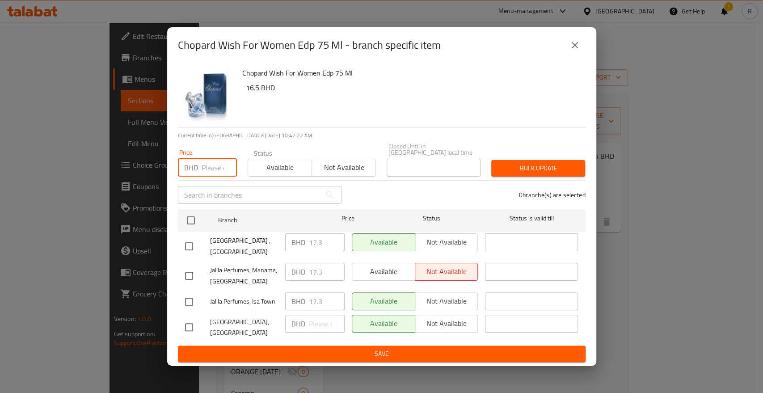
click at [207, 170] on input "number" at bounding box center [219, 168] width 35 height 18
type input "17.3"
click at [189, 222] on input "checkbox" at bounding box center [190, 220] width 19 height 19
checkbox input "true"
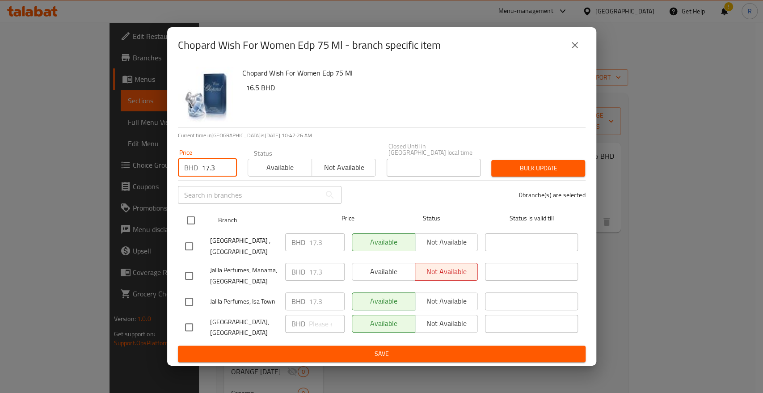
checkbox input "true"
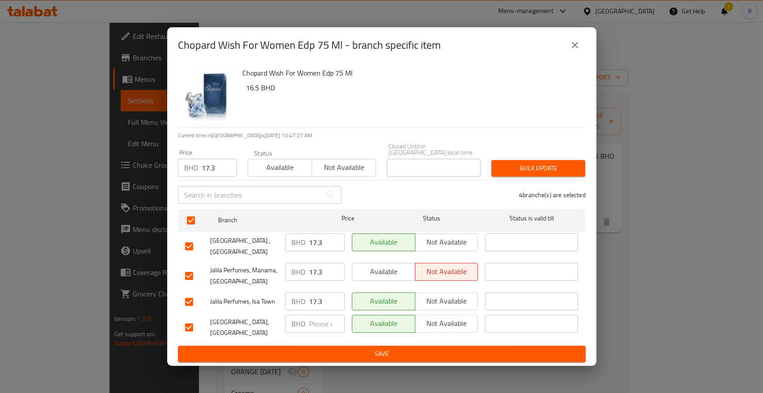
click at [533, 174] on span "Bulk update" at bounding box center [538, 168] width 80 height 11
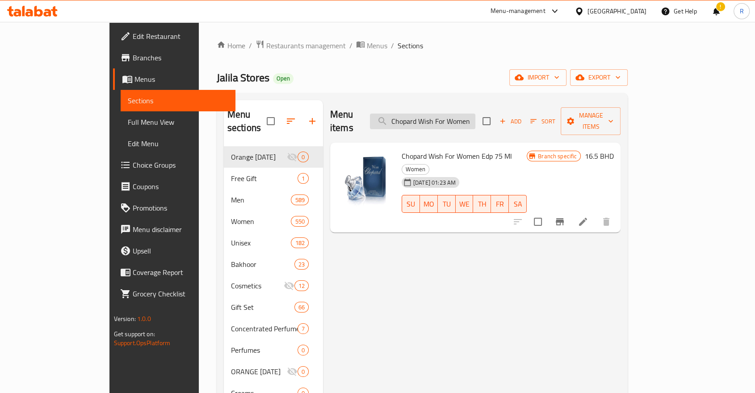
click at [466, 117] on input "Chopard Wish For Women Edp 75 Ml" at bounding box center [422, 122] width 105 height 16
paste input "Happy Spirit for Women EDP"
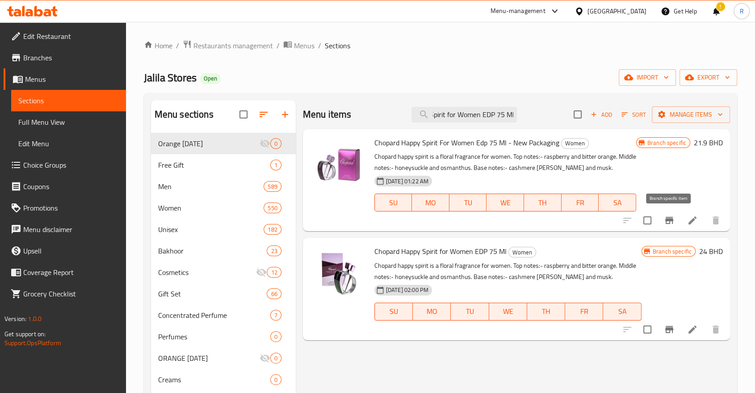
type input "Chopard Happy Spirit for Women EDP 75 Ml"
click at [671, 221] on icon "Branch-specific-item" at bounding box center [670, 220] width 8 height 7
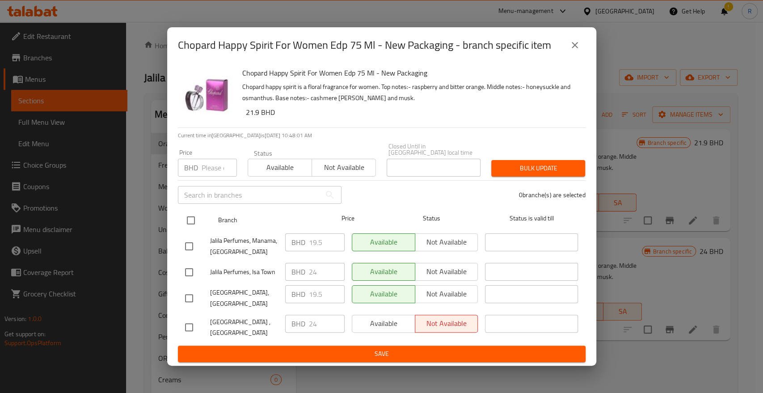
click at [190, 226] on input "checkbox" at bounding box center [190, 220] width 19 height 19
checkbox input "true"
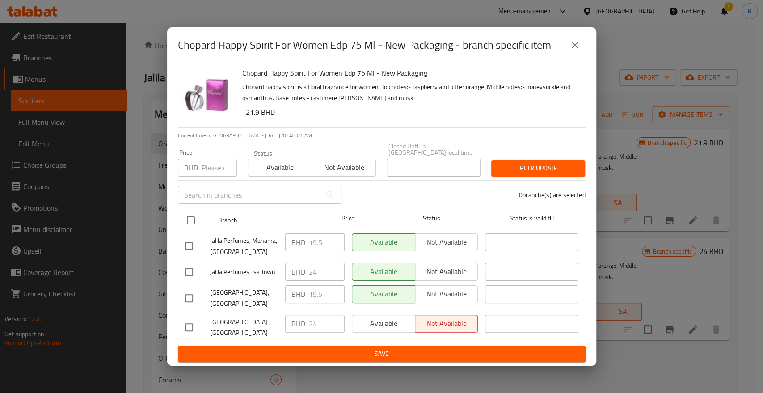
checkbox input "true"
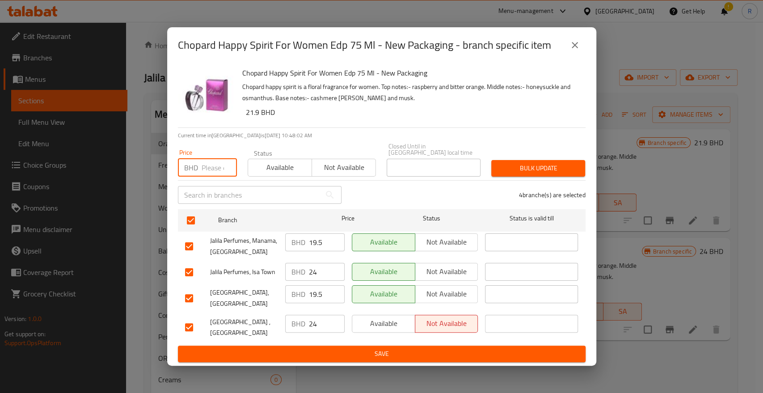
click at [210, 173] on input "number" at bounding box center [219, 168] width 35 height 18
type input "24"
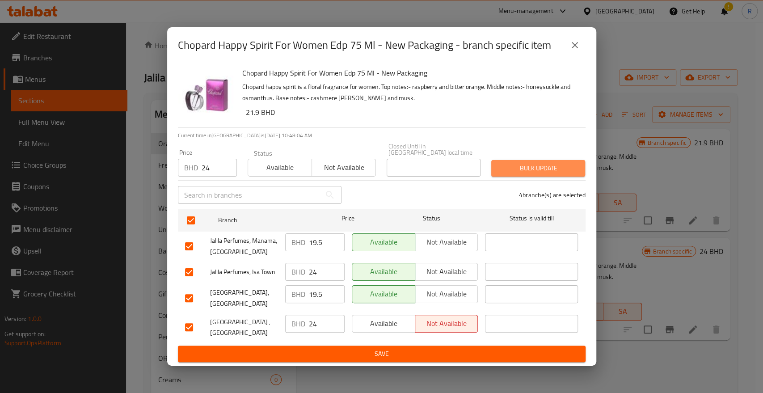
click at [563, 173] on span "Bulk update" at bounding box center [538, 168] width 80 height 11
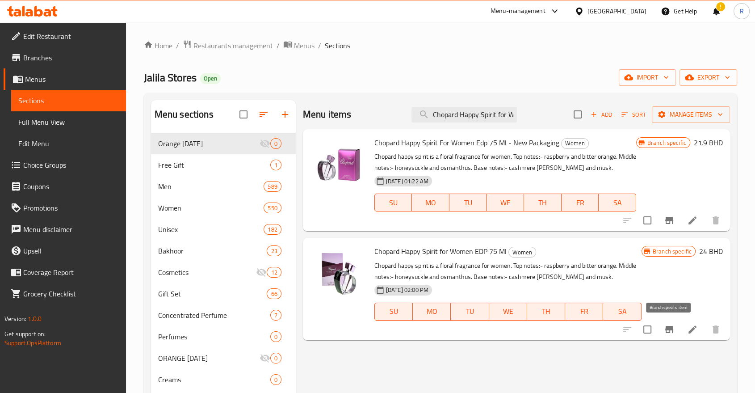
click at [672, 332] on icon "Branch-specific-item" at bounding box center [670, 329] width 8 height 7
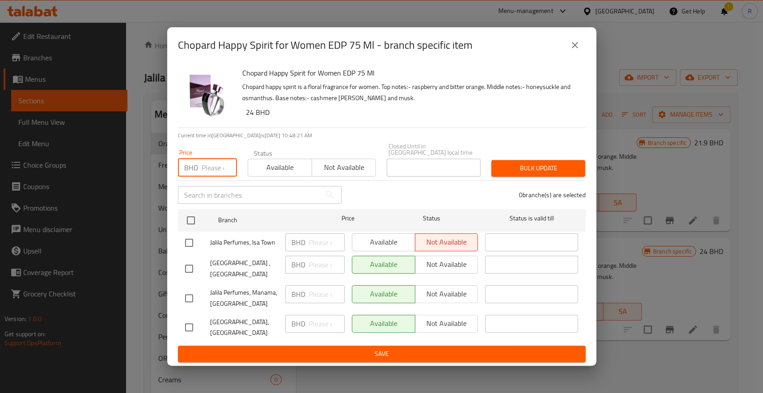
click at [210, 170] on input "number" at bounding box center [219, 168] width 35 height 18
type input "24"
click at [192, 221] on input "checkbox" at bounding box center [190, 220] width 19 height 19
checkbox input "true"
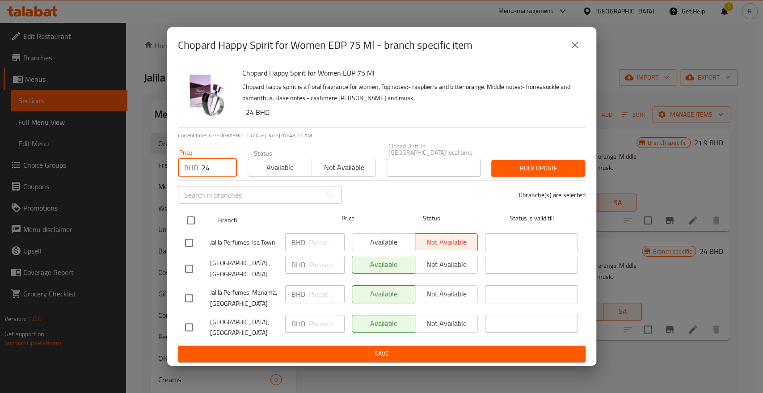
checkbox input "true"
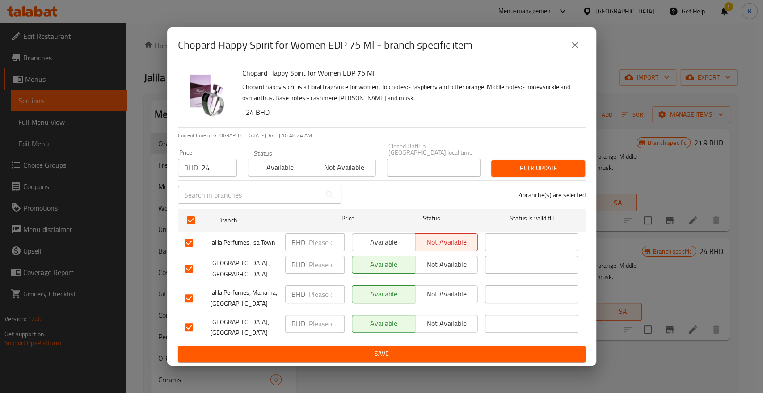
click at [530, 174] on span "Bulk update" at bounding box center [538, 168] width 80 height 11
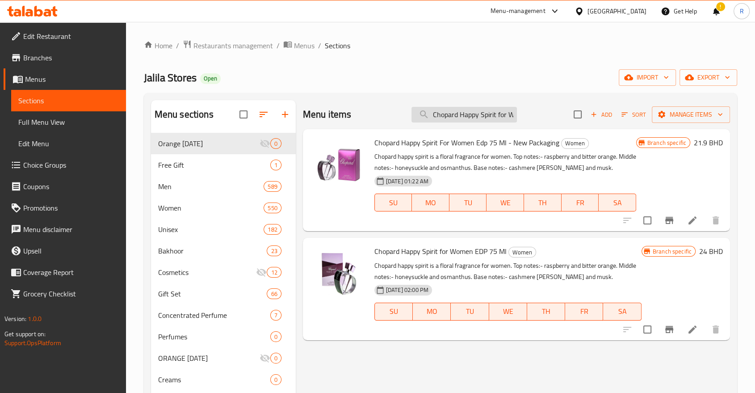
click at [458, 114] on input "Chopard Happy Spirit for Women EDP 75 Ml" at bounding box center [464, 115] width 105 height 16
paste input "[PERSON_NAME] For Unisex EDP 80"
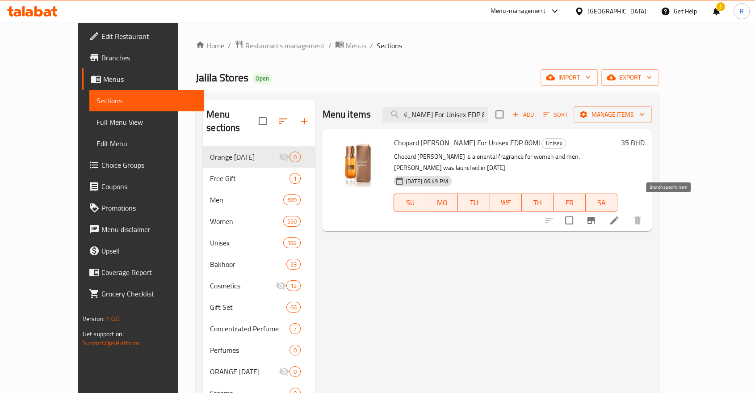
type input "Chopard [PERSON_NAME] For Unisex EDP 80Ml"
click at [595, 217] on icon "Branch-specific-item" at bounding box center [591, 220] width 8 height 7
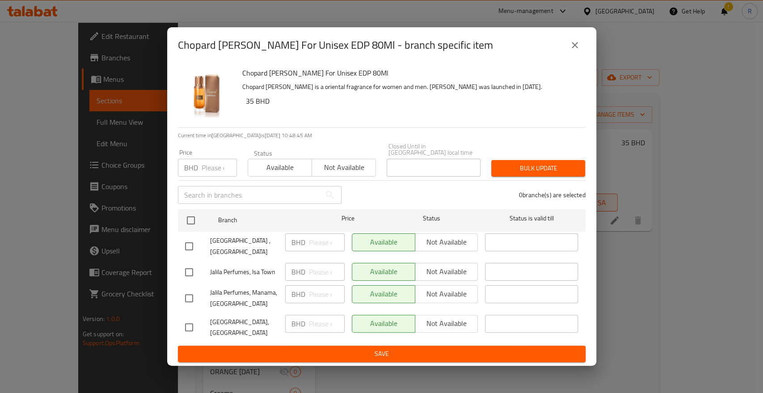
click at [210, 175] on input "number" at bounding box center [219, 168] width 35 height 18
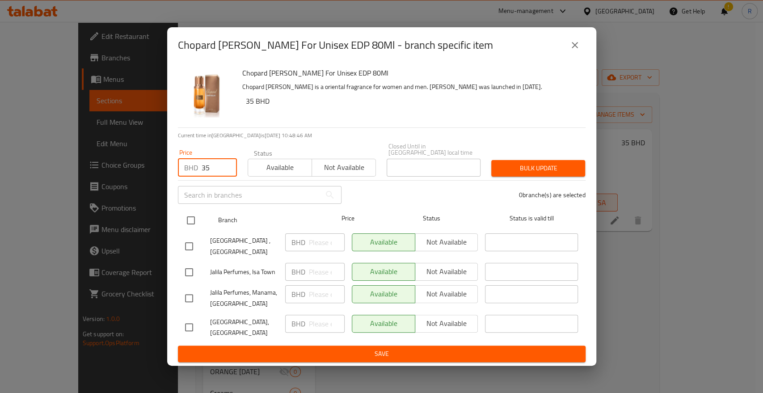
type input "35"
click at [193, 220] on input "checkbox" at bounding box center [190, 220] width 19 height 19
checkbox input "true"
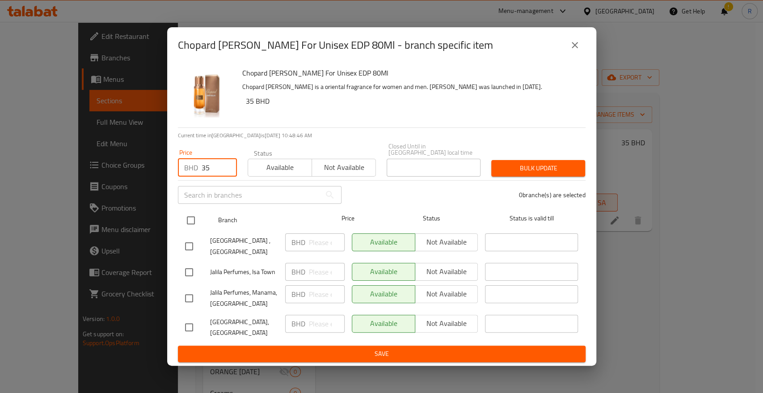
checkbox input "true"
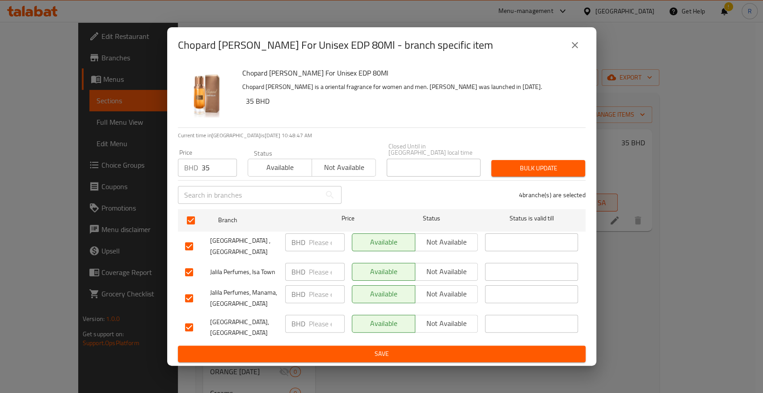
click at [539, 177] on button "Bulk update" at bounding box center [538, 168] width 94 height 17
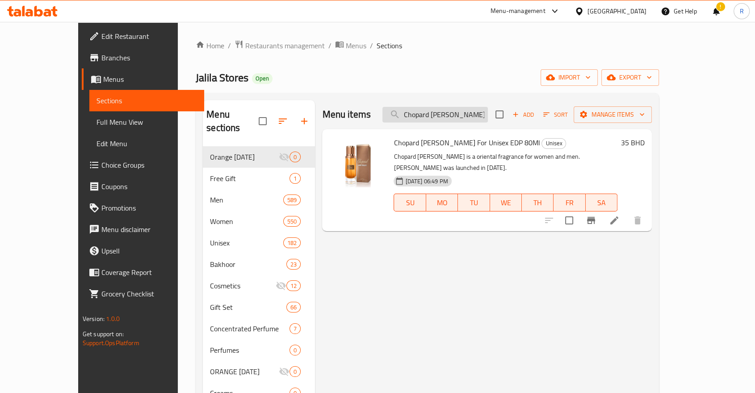
click at [462, 114] on input "Chopard [PERSON_NAME] For Unisex EDP 80Ml" at bounding box center [435, 115] width 105 height 16
paste input "oach Open Road For Men Edt 100"
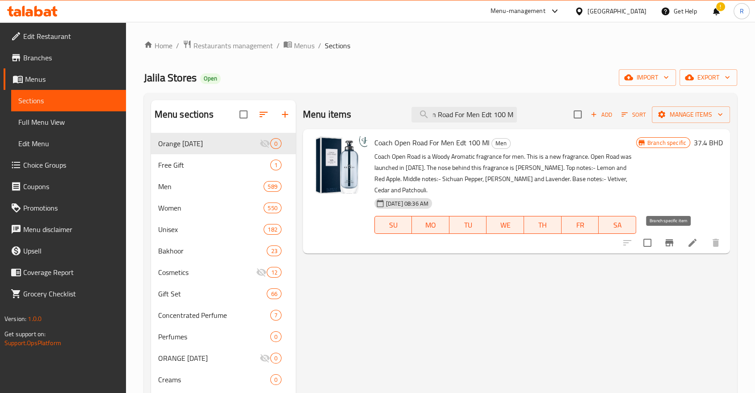
type input "Coach Open Road For Men Edt 100 Ml"
click at [668, 243] on icon "Branch-specific-item" at bounding box center [670, 242] width 8 height 7
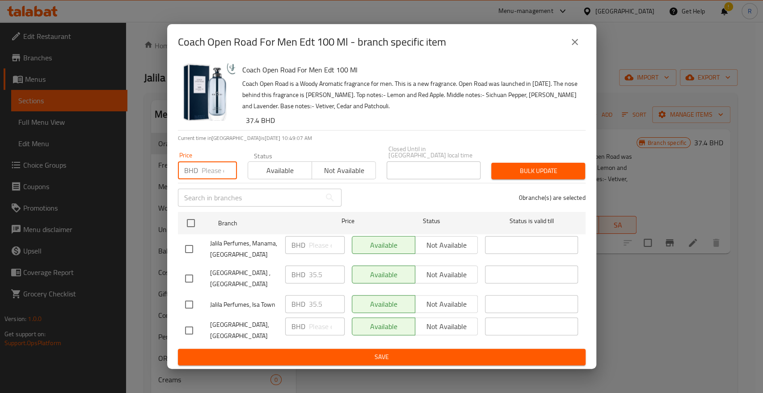
click at [213, 177] on input "number" at bounding box center [219, 170] width 35 height 18
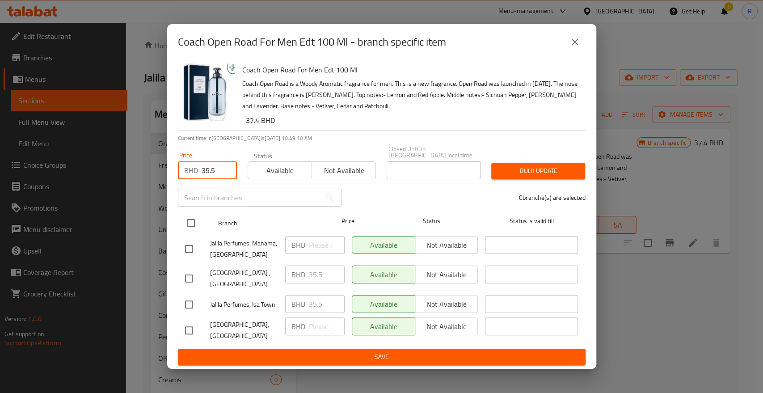
type input "35.5"
click at [192, 232] on input "checkbox" at bounding box center [190, 223] width 19 height 19
checkbox input "true"
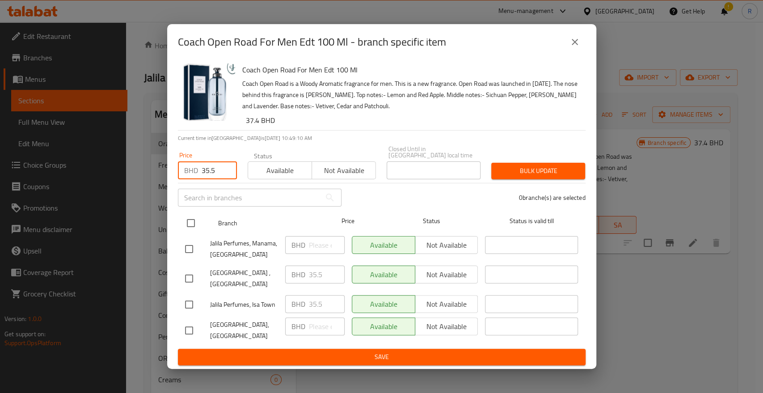
checkbox input "true"
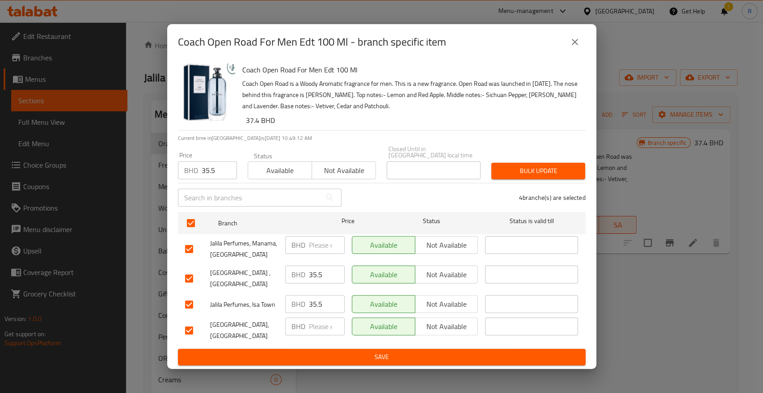
click at [526, 177] on span "Bulk update" at bounding box center [538, 170] width 80 height 11
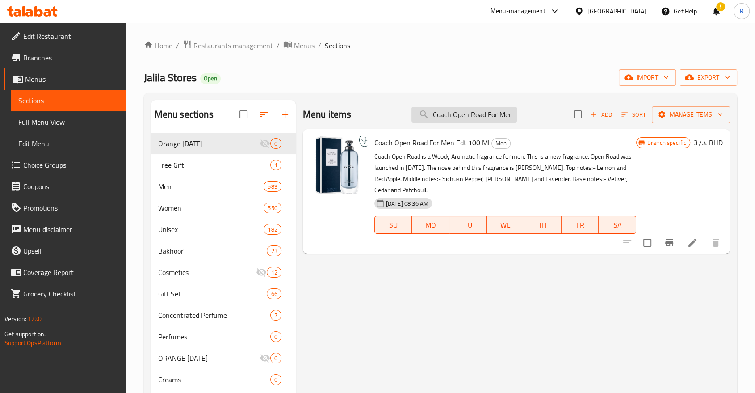
click at [482, 114] on input "Coach Open Road For Men Edt 100 Ml" at bounding box center [464, 115] width 105 height 16
paste input "Green"
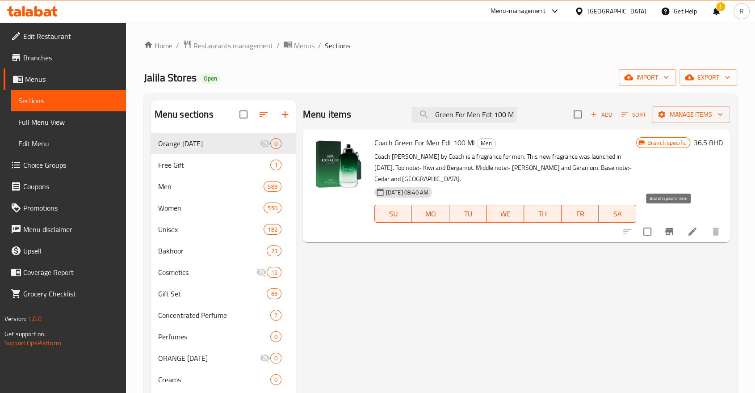
type input "Coach Green For Men Edt 100 Ml"
click at [671, 228] on icon "Branch-specific-item" at bounding box center [670, 231] width 8 height 7
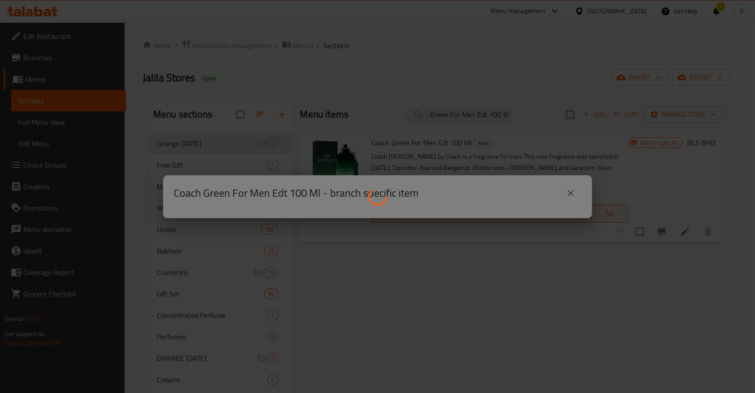
scroll to position [0, 0]
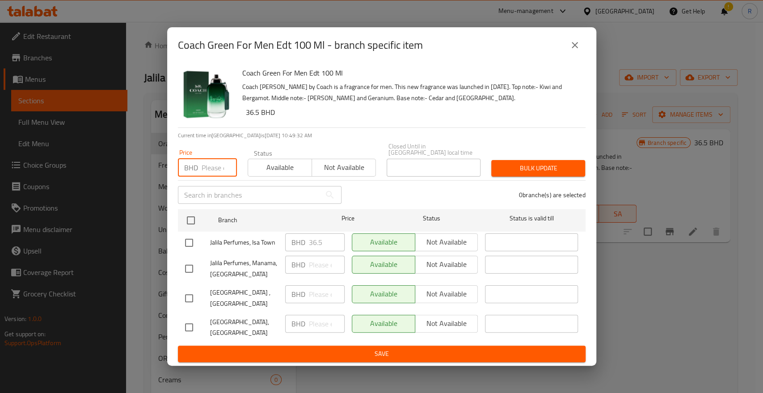
click at [216, 169] on input "number" at bounding box center [219, 168] width 35 height 18
type input "36.5"
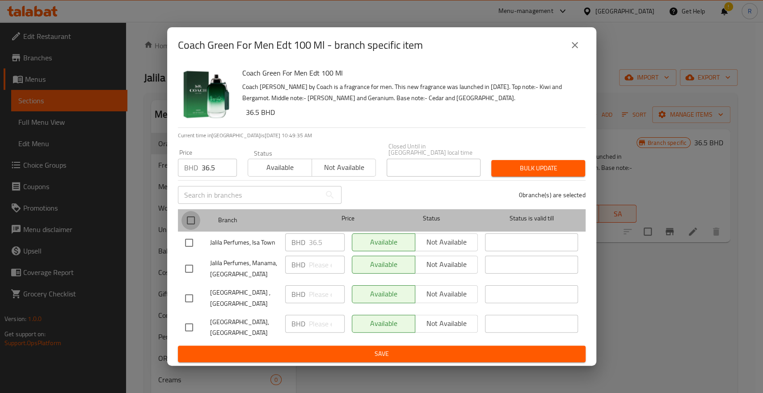
click at [190, 224] on input "checkbox" at bounding box center [190, 220] width 19 height 19
checkbox input "true"
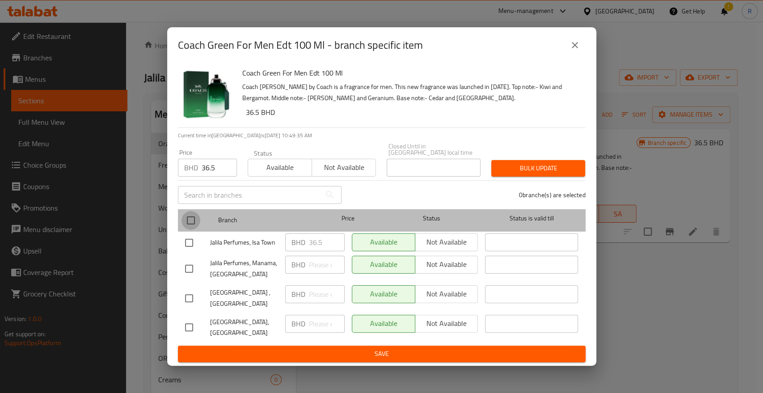
checkbox input "true"
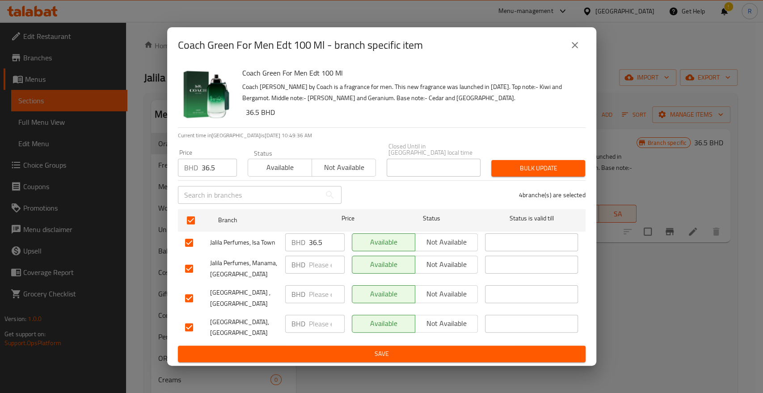
click at [521, 169] on span "Bulk update" at bounding box center [538, 168] width 80 height 11
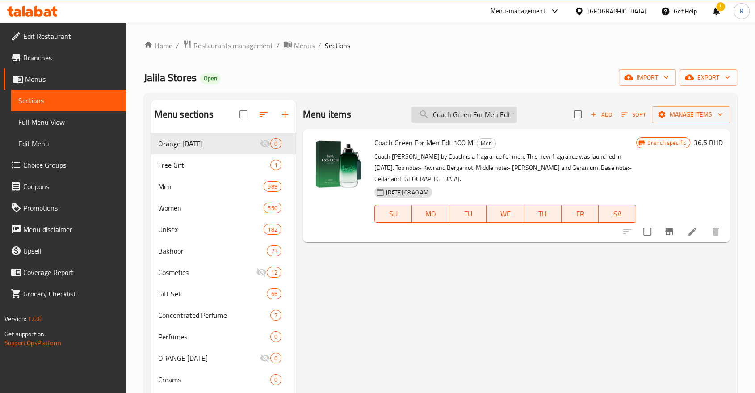
click at [470, 118] on input "Coach Green For Men Edt 100 Ml" at bounding box center [464, 115] width 105 height 16
paste input "Wild Rose For Women Edp 9"
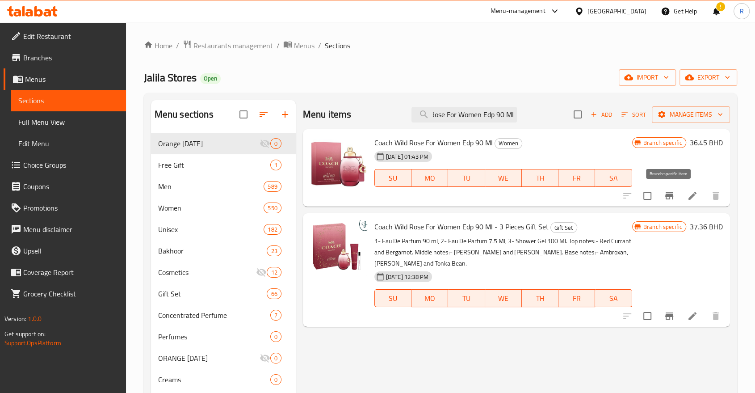
type input "Coach Wild Rose For Women Edp 90 Ml"
click at [668, 195] on icon "Branch-specific-item" at bounding box center [670, 195] width 8 height 7
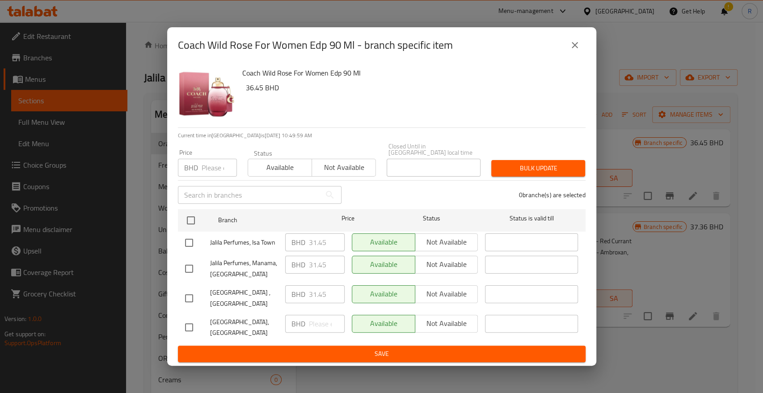
click at [206, 173] on input "number" at bounding box center [219, 168] width 35 height 18
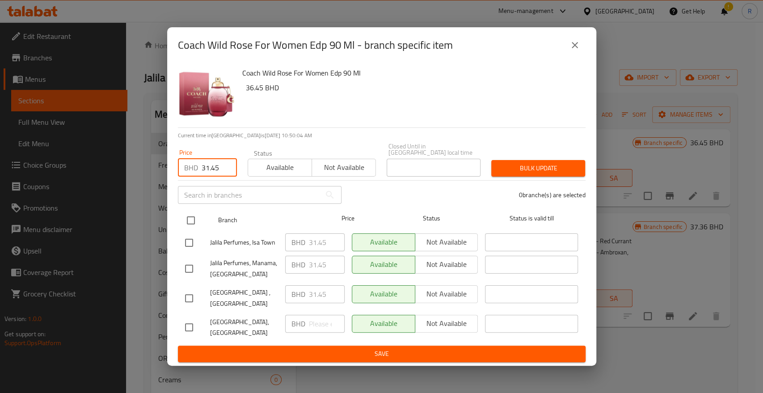
type input "31.45"
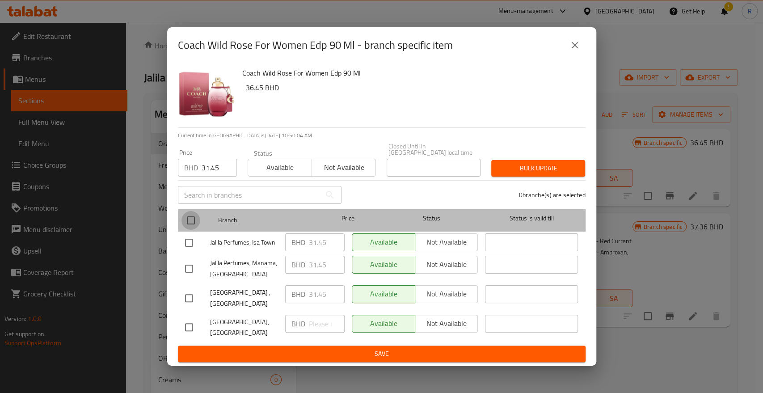
click at [193, 224] on input "checkbox" at bounding box center [190, 220] width 19 height 19
checkbox input "true"
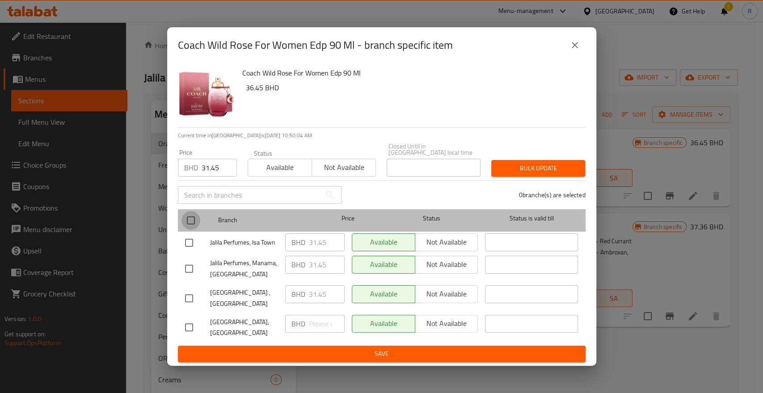
checkbox input "true"
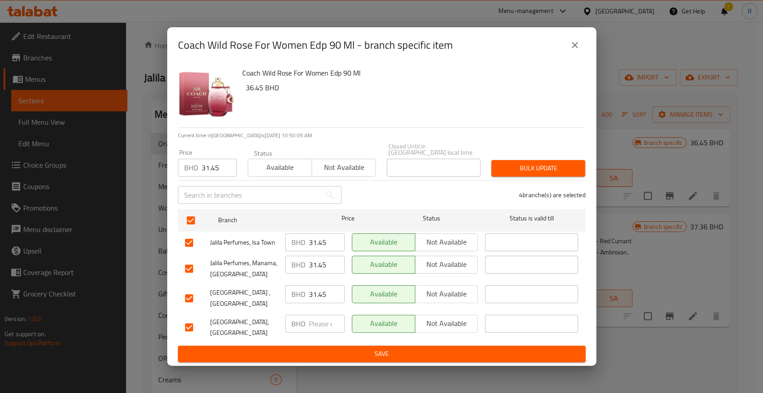
click at [536, 171] on span "Bulk update" at bounding box center [538, 168] width 80 height 11
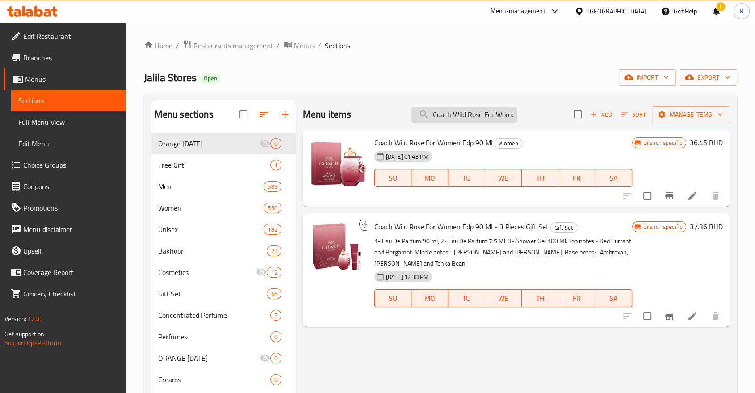
click at [484, 114] on input "Coach Wild Rose For Women Edp 90 Ml" at bounding box center [464, 115] width 105 height 16
paste input "Bentley Absolute (m) Edp 10"
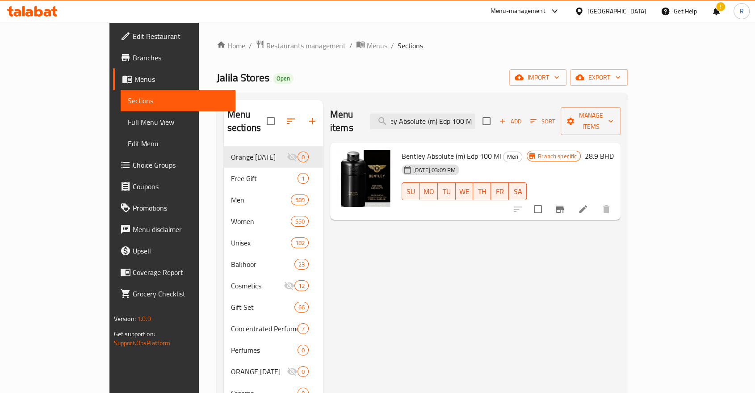
type input "Bentley Absolute (m) Edp 100 Ml"
click at [565, 204] on icon "Branch-specific-item" at bounding box center [560, 209] width 11 height 11
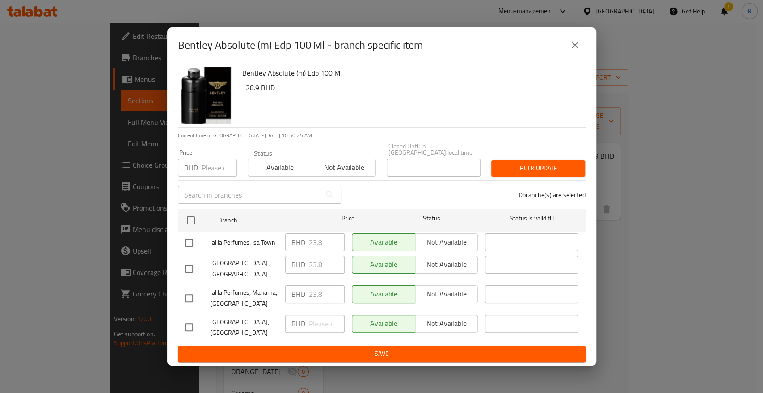
click at [206, 173] on input "number" at bounding box center [219, 168] width 35 height 18
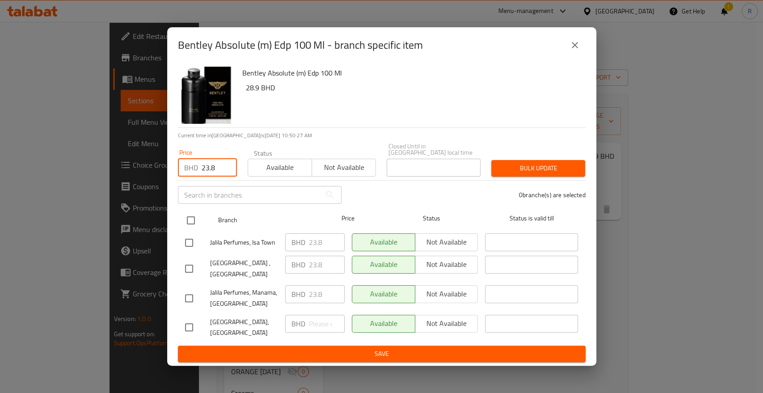
type input "23.8"
click at [191, 223] on input "checkbox" at bounding box center [190, 220] width 19 height 19
checkbox input "true"
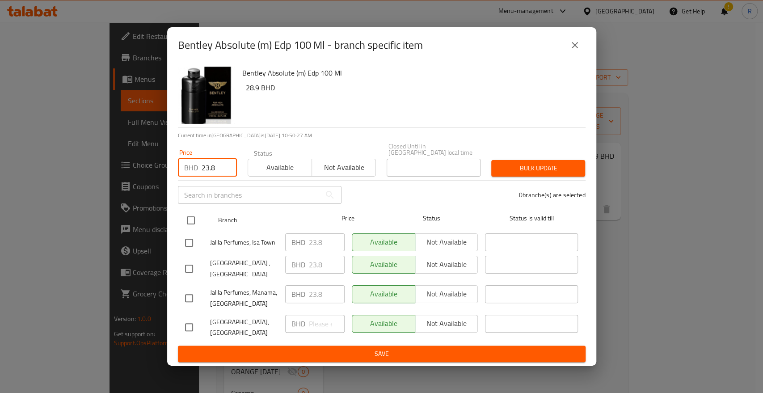
checkbox input "true"
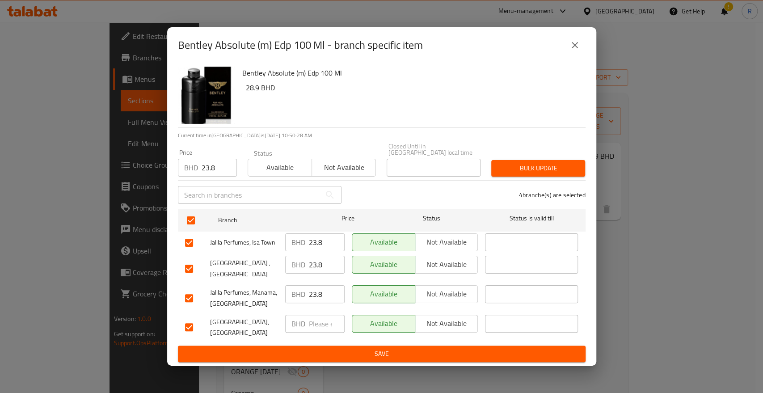
click at [562, 168] on span "Bulk update" at bounding box center [538, 168] width 80 height 11
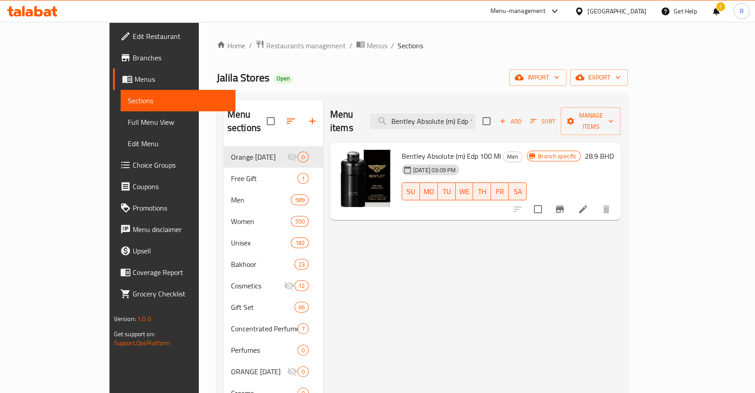
click at [477, 123] on div "Menu items Bentley Absolute (m) Edp 100 Ml Add Sort Manage items" at bounding box center [475, 121] width 291 height 42
click at [476, 118] on input "Bentley Absolute (m) Edp 100 Ml" at bounding box center [422, 122] width 105 height 16
paste input "Silverlak"
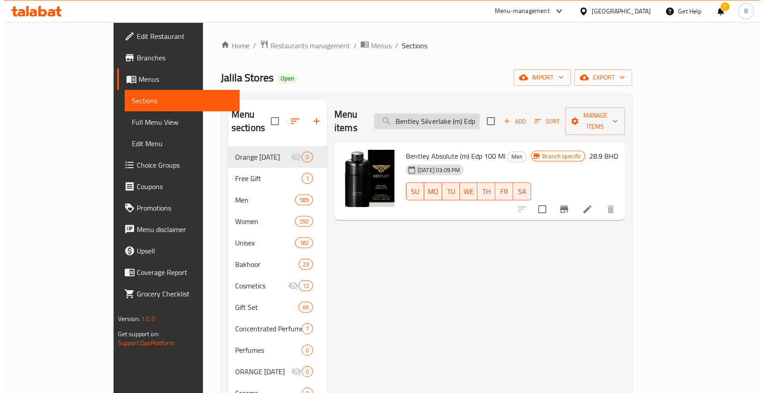
scroll to position [0, 20]
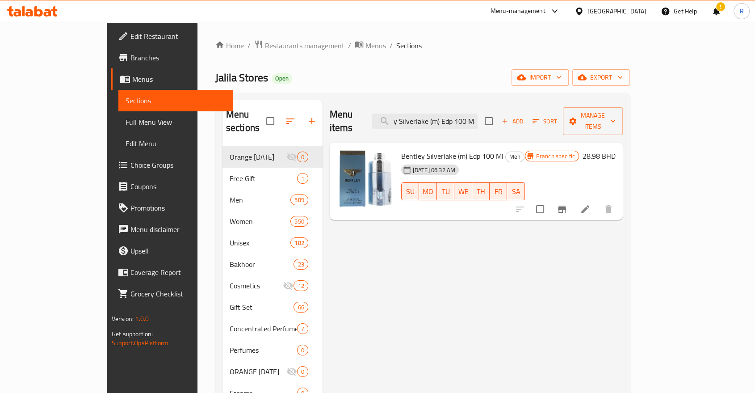
type input "Bentley Silverlake (m) Edp 100 Ml"
click at [566, 206] on icon "Branch-specific-item" at bounding box center [562, 209] width 8 height 7
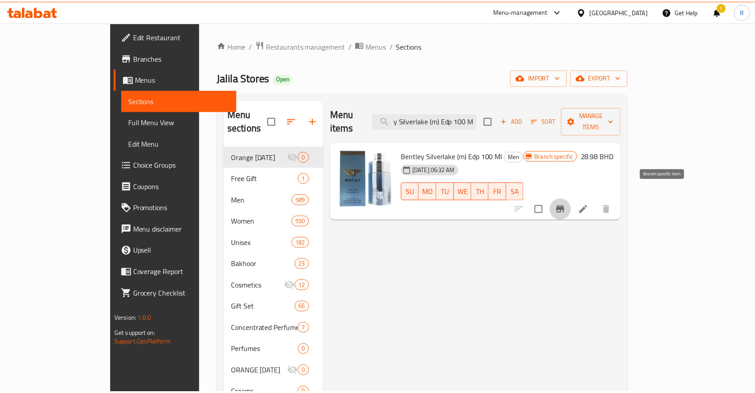
scroll to position [0, 0]
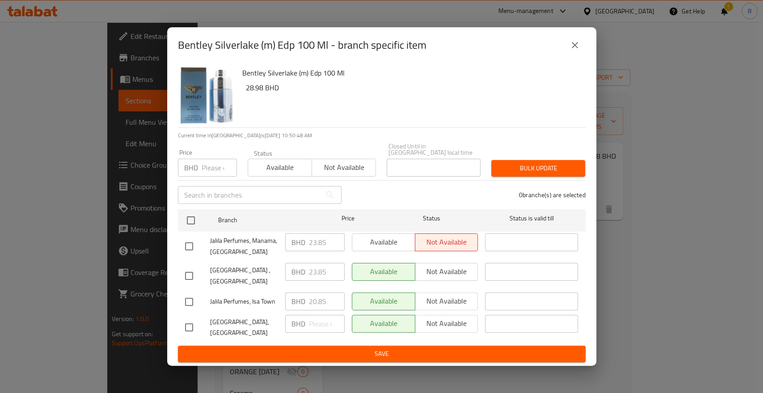
click at [204, 174] on input "number" at bounding box center [219, 168] width 35 height 18
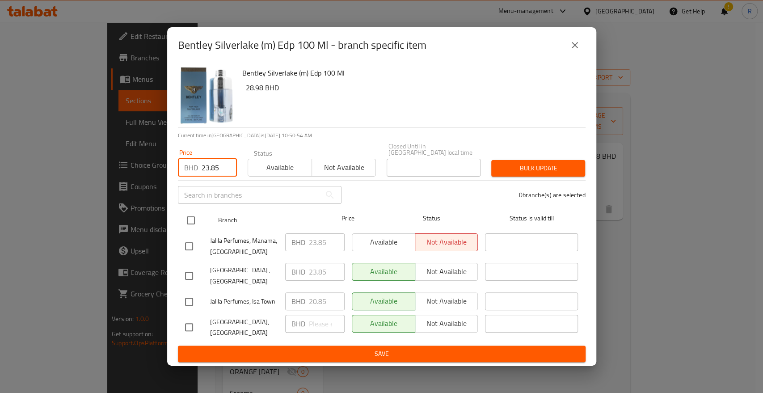
type input "23.85"
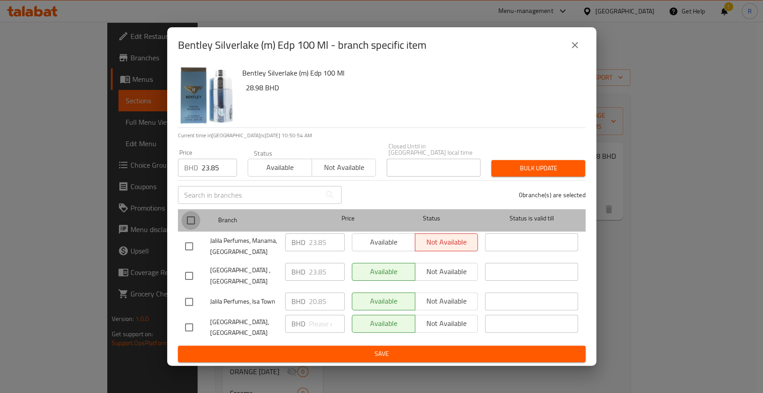
click at [191, 227] on input "checkbox" at bounding box center [190, 220] width 19 height 19
checkbox input "true"
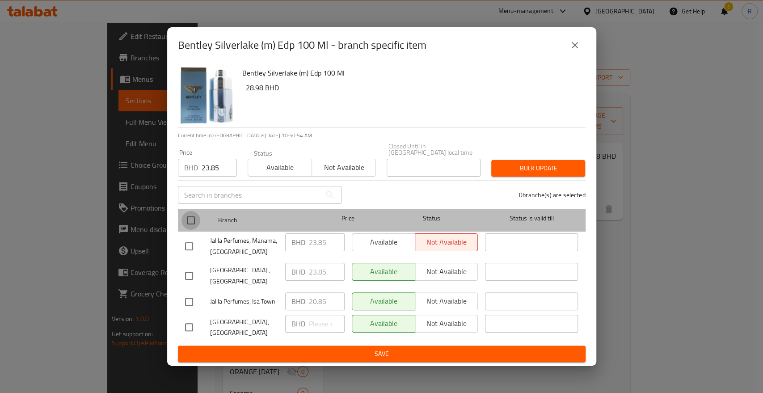
checkbox input "true"
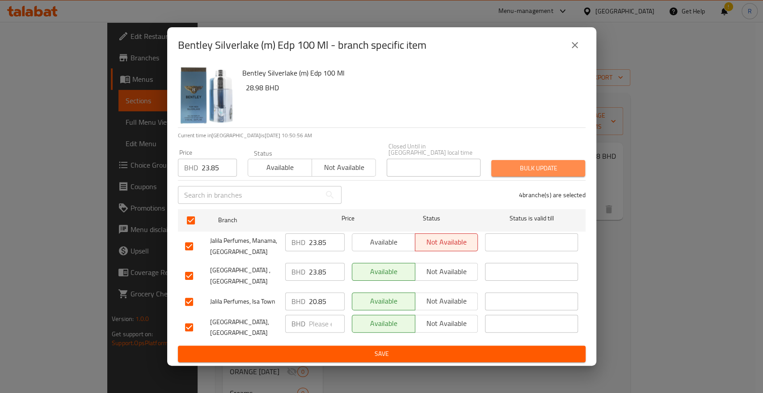
click at [556, 174] on span "Bulk update" at bounding box center [538, 168] width 80 height 11
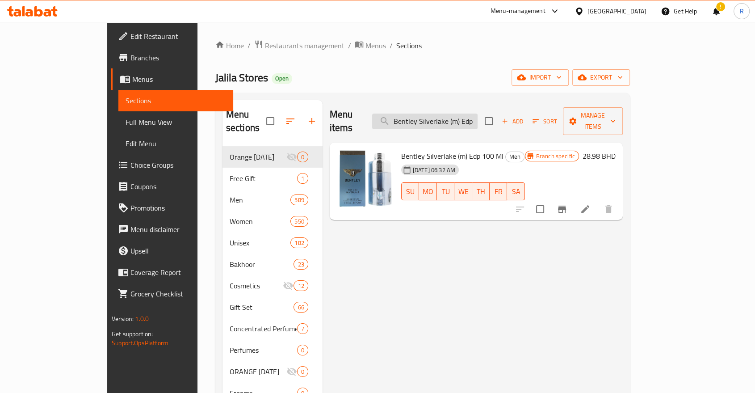
click at [440, 114] on input "Bentley Silverlake (m) Edp 100 Ml" at bounding box center [424, 122] width 105 height 16
paste input "Mont Blanc Legend Blue For Men"
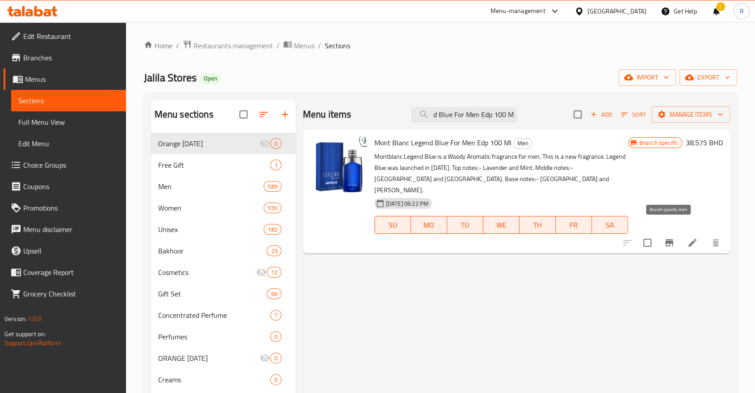
type input "Mont Blanc Legend Blue For Men Edp 100 Ml"
click at [664, 237] on icon "Branch-specific-item" at bounding box center [669, 242] width 11 height 11
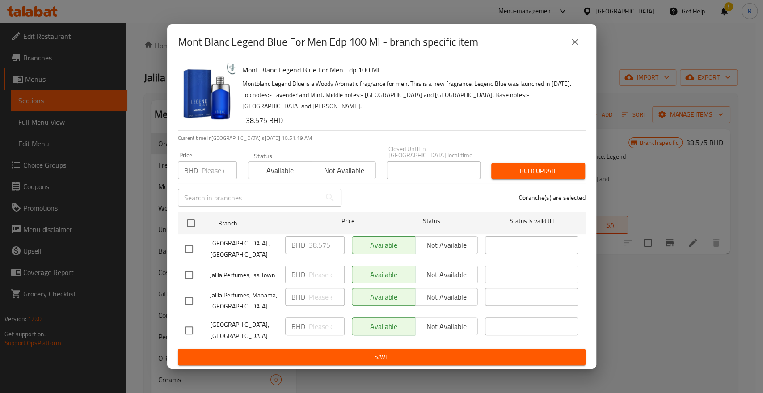
click at [219, 170] on input "number" at bounding box center [219, 170] width 35 height 18
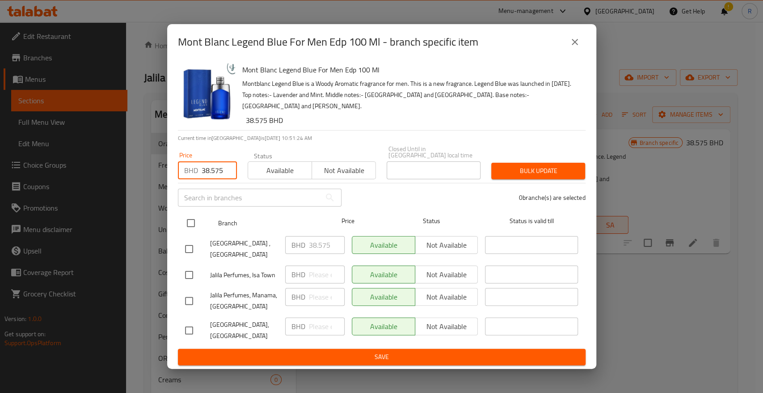
type input "38.575"
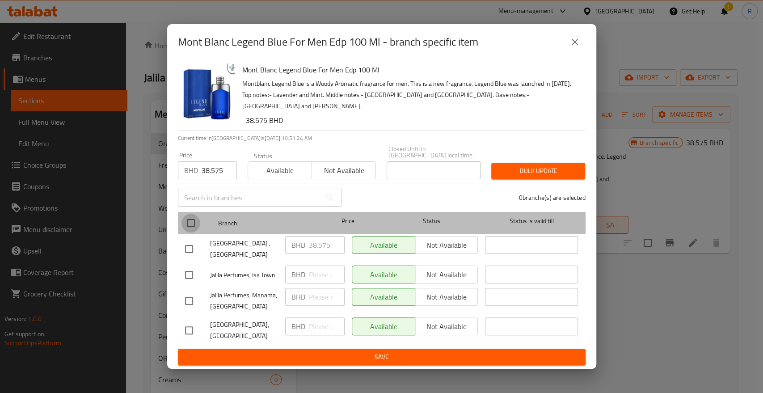
click at [189, 221] on input "checkbox" at bounding box center [190, 223] width 19 height 19
checkbox input "true"
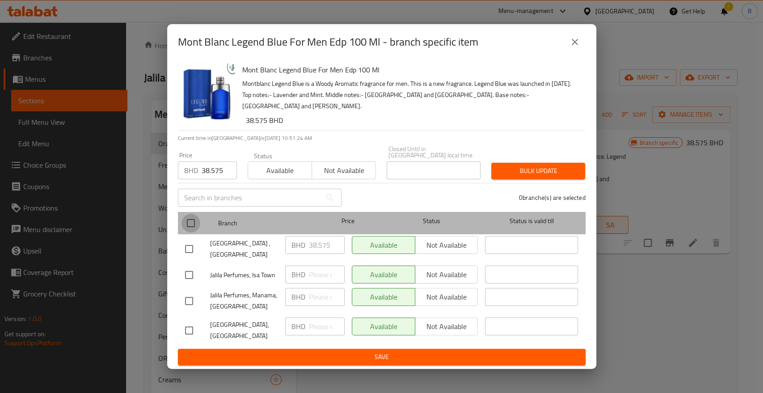
checkbox input "true"
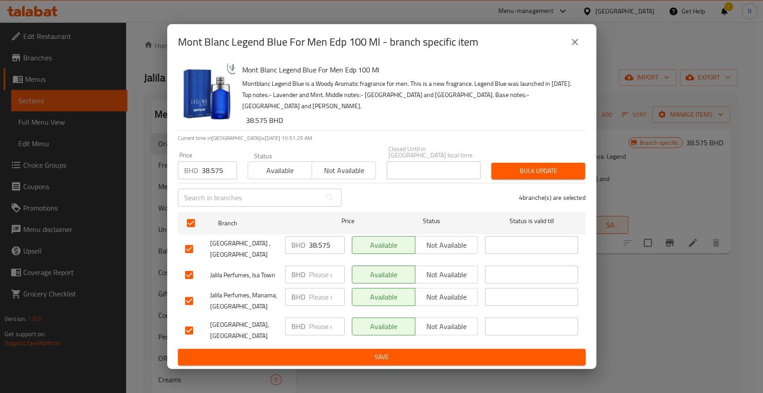
click at [550, 169] on span "Bulk update" at bounding box center [538, 170] width 80 height 11
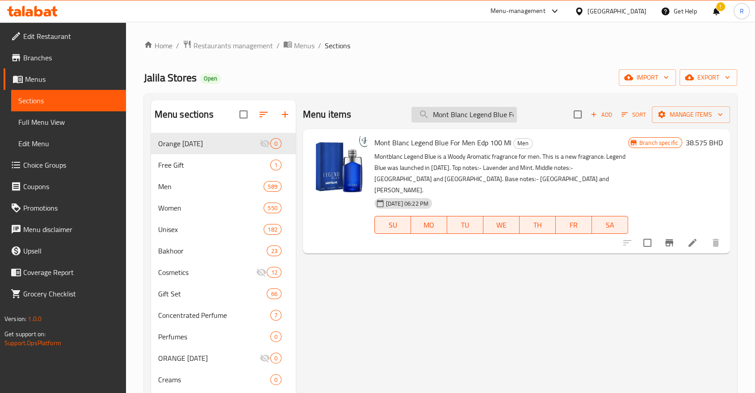
click at [474, 119] on input "Mont Blanc Legend Blue For Men Edp 100 Ml" at bounding box center [464, 115] width 105 height 16
paste input "Red"
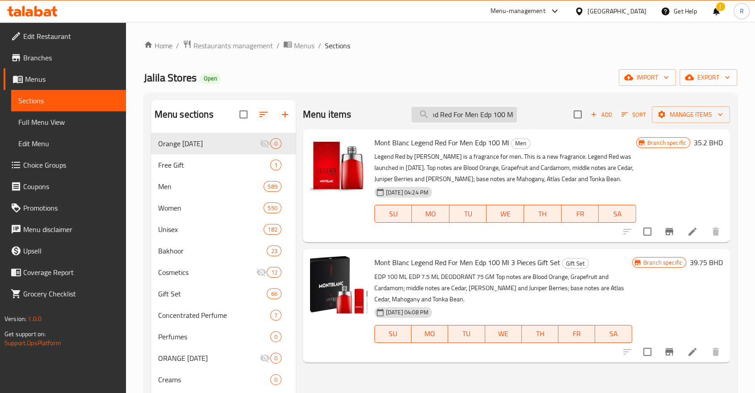
type input "Mont Blanc Legend Red For Men Edp 100 Ml"
click at [667, 230] on icon "Branch-specific-item" at bounding box center [670, 231] width 8 height 7
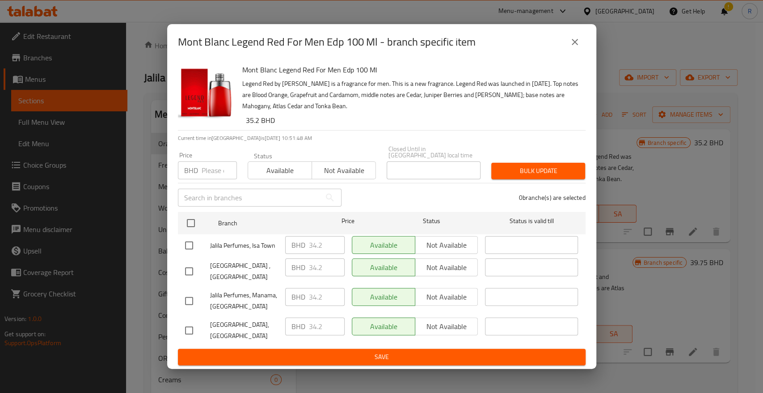
click at [216, 177] on input "number" at bounding box center [219, 170] width 35 height 18
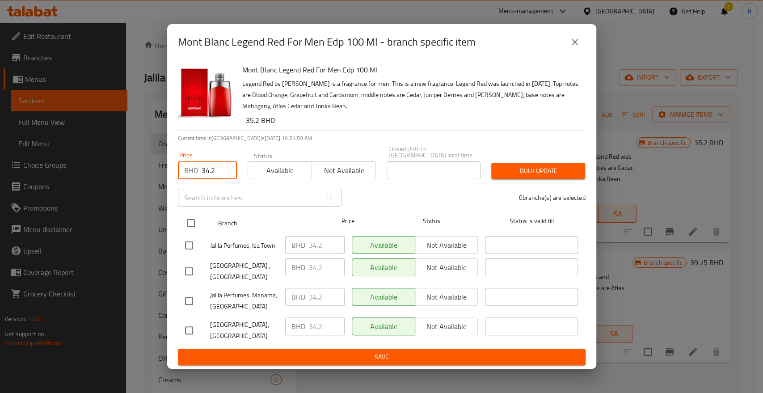
type input "34.2"
click at [179, 222] on div "Branch Price Status Status is valid till" at bounding box center [382, 223] width 408 height 22
click at [191, 222] on input "checkbox" at bounding box center [190, 223] width 19 height 19
checkbox input "true"
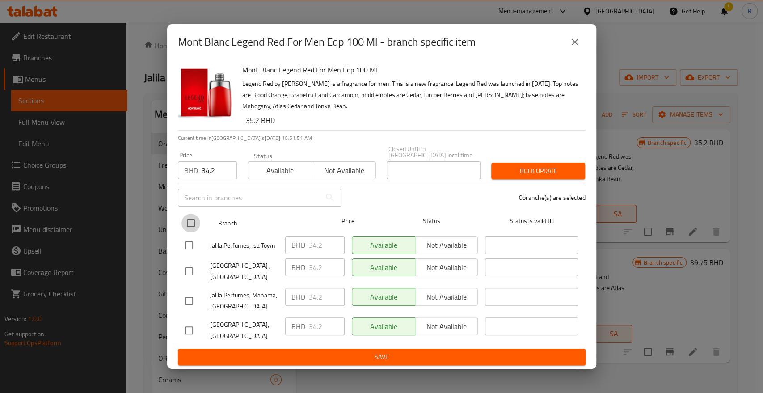
checkbox input "true"
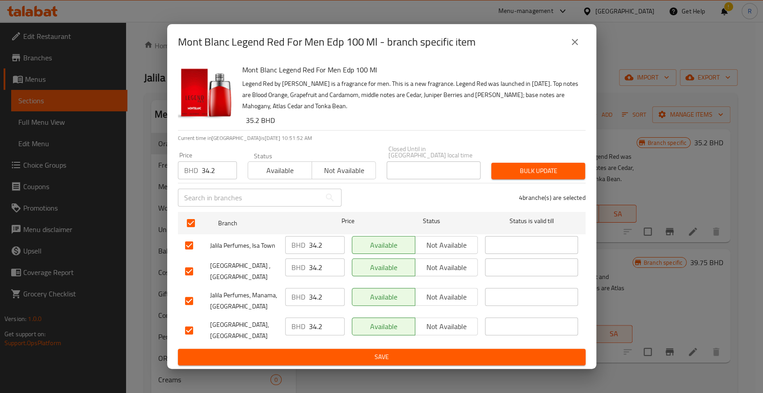
click at [526, 176] on span "Bulk update" at bounding box center [538, 170] width 80 height 11
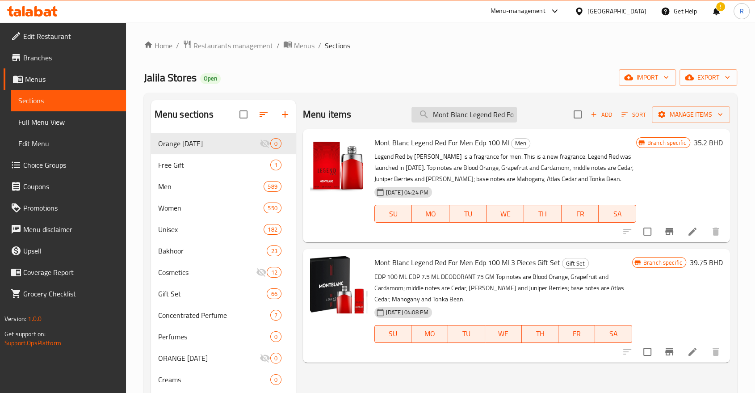
click at [441, 117] on input "Mont Blanc Legend Red For Men Edp 100 Ml" at bounding box center [464, 115] width 105 height 16
paste input "Signature Absolue For Women Edp 9"
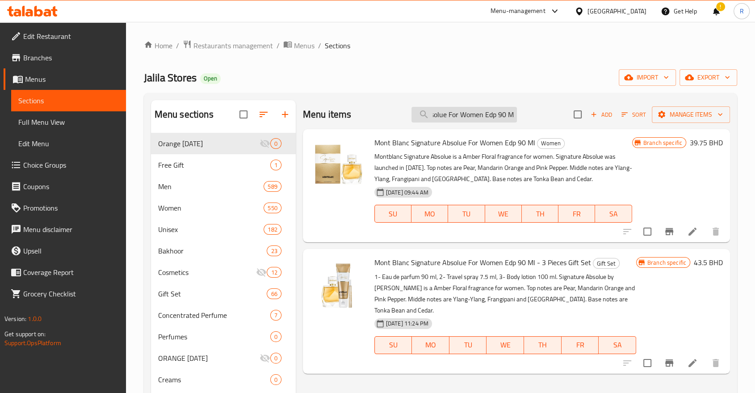
type input "Mont Blanc Signature Absolue For Women Edp 90 Ml"
click at [694, 232] on icon at bounding box center [693, 231] width 8 height 8
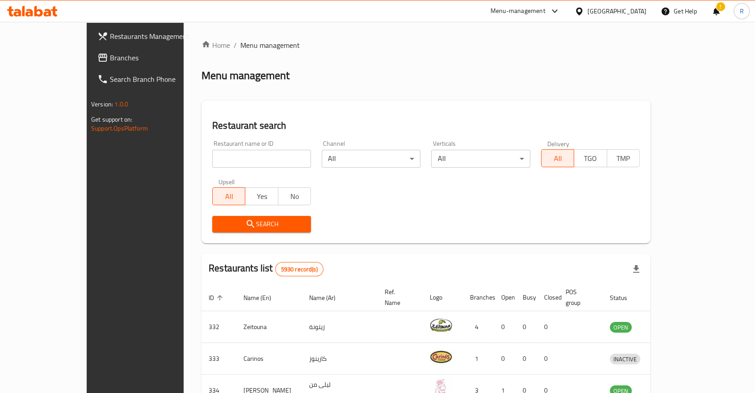
click at [240, 156] on input "search" at bounding box center [261, 159] width 99 height 18
type input "j"
type input "jalila"
click button "Search" at bounding box center [261, 224] width 99 height 17
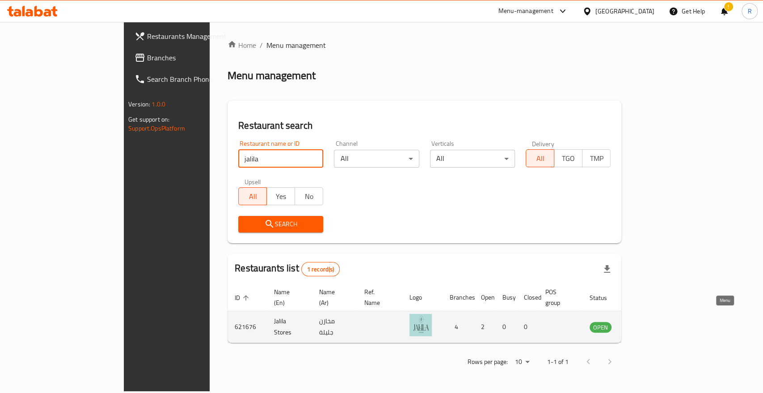
click at [647, 324] on icon "enhanced table" at bounding box center [642, 328] width 10 height 8
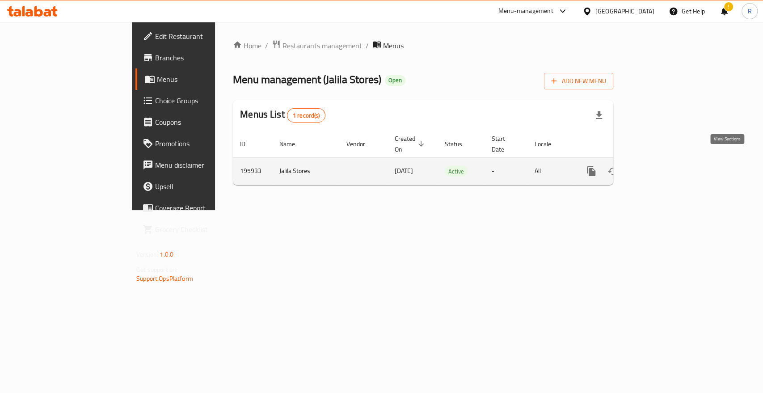
click at [661, 166] on icon "enhanced table" at bounding box center [655, 171] width 11 height 11
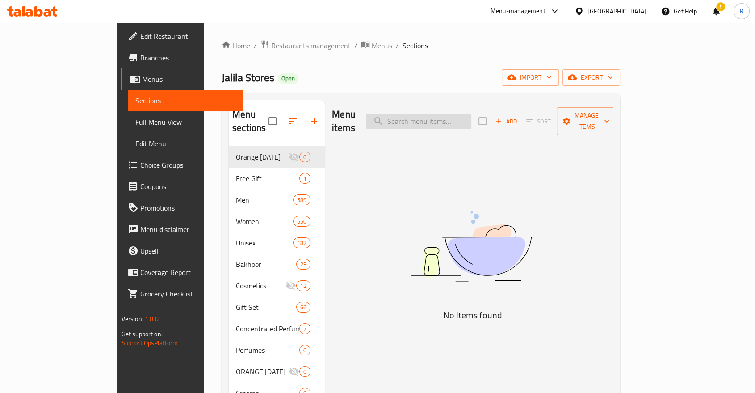
click at [455, 114] on input "search" at bounding box center [418, 122] width 105 height 16
paste input "Mont Blanc Signature Absolue For Women Edp 90 Ml"
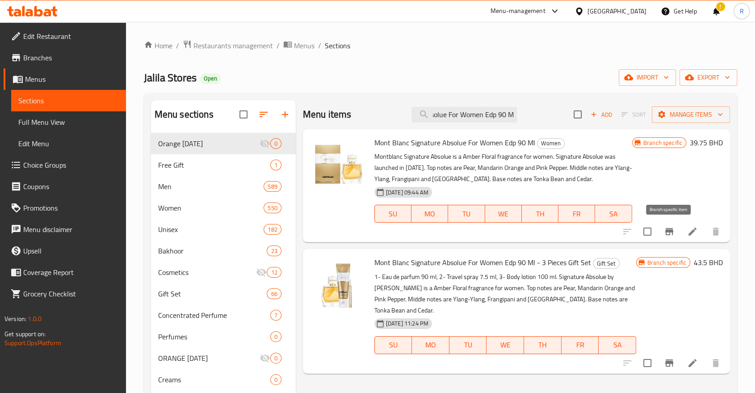
type input "Mont Blanc Signature Absolue For Women Edp 90 Ml"
click at [668, 235] on icon "Branch-specific-item" at bounding box center [669, 231] width 11 height 11
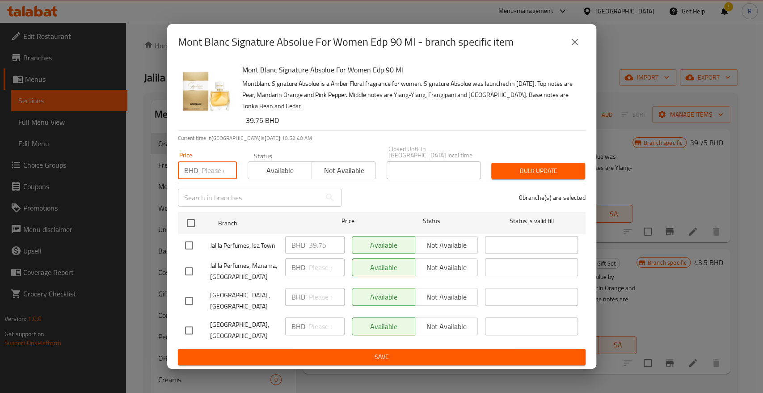
click at [206, 173] on input "number" at bounding box center [219, 170] width 35 height 18
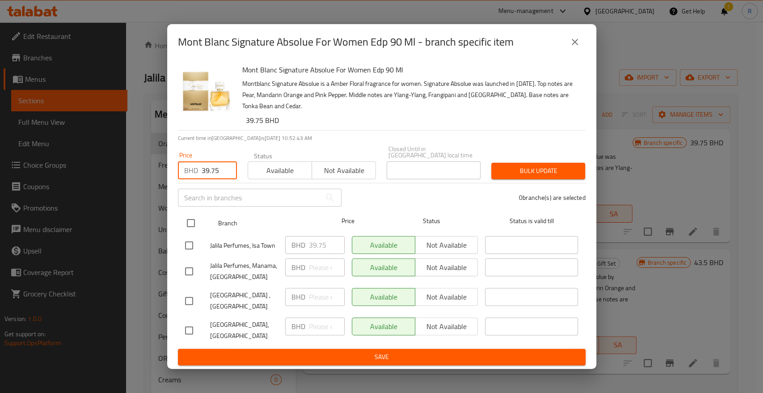
type input "39.75"
click at [185, 225] on input "checkbox" at bounding box center [190, 223] width 19 height 19
checkbox input "true"
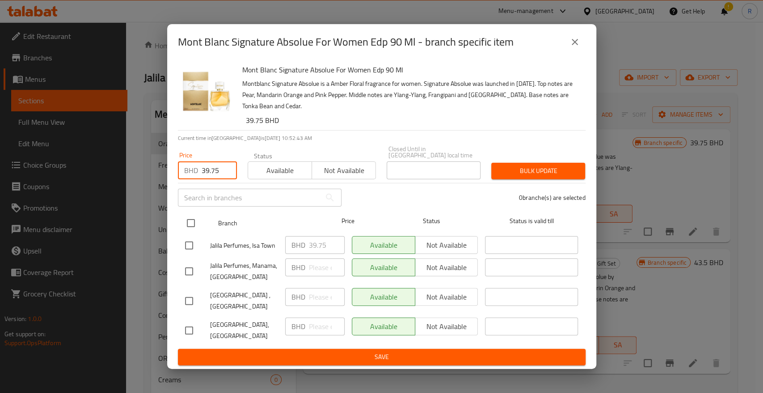
checkbox input "true"
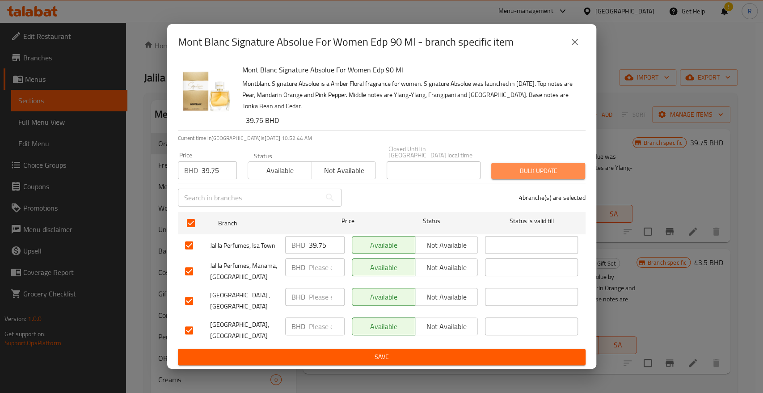
click at [519, 170] on span "Bulk update" at bounding box center [538, 170] width 80 height 11
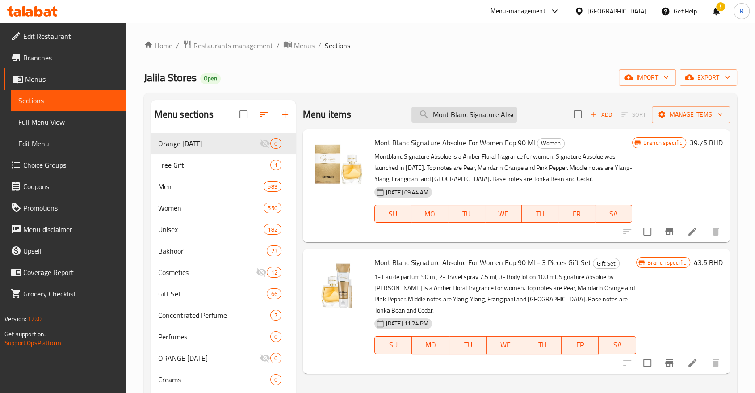
click at [484, 115] on input "Mont Blanc Signature Absolue For Women Edp 90 Ml" at bounding box center [464, 115] width 105 height 16
paste input "Estee Lauder Pleasures (w) Edp 10"
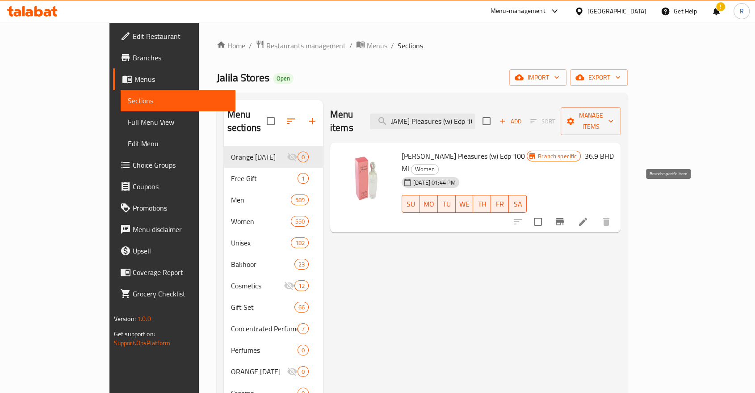
type input "Estee Lauder Pleasures (w) Edp 100 Ml"
click at [565, 216] on icon "Branch-specific-item" at bounding box center [560, 221] width 11 height 11
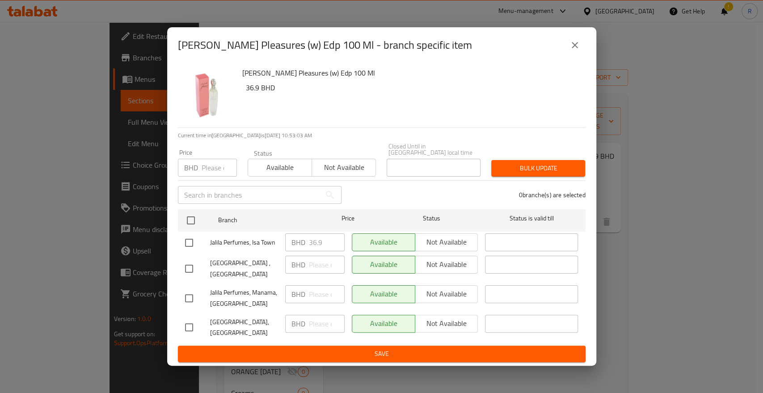
click at [205, 171] on input "number" at bounding box center [219, 168] width 35 height 18
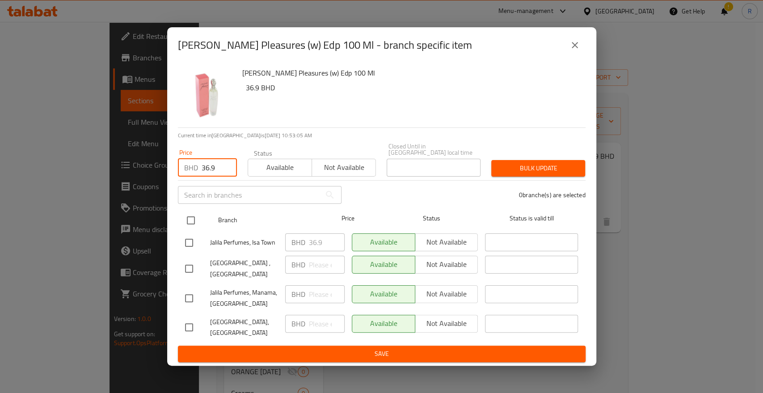
type input "36.9"
click at [194, 224] on input "checkbox" at bounding box center [190, 220] width 19 height 19
checkbox input "true"
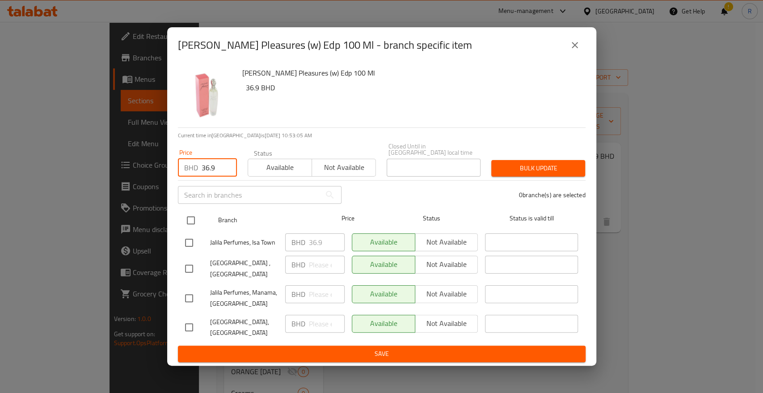
checkbox input "true"
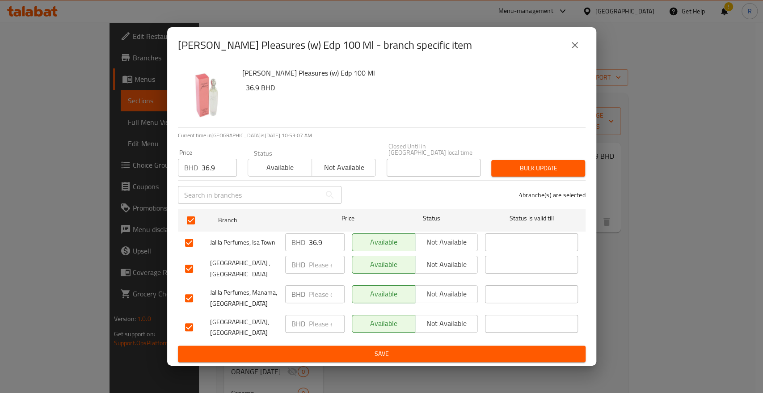
click at [529, 171] on span "Bulk update" at bounding box center [538, 168] width 80 height 11
